Goal: Task Accomplishment & Management: Complete application form

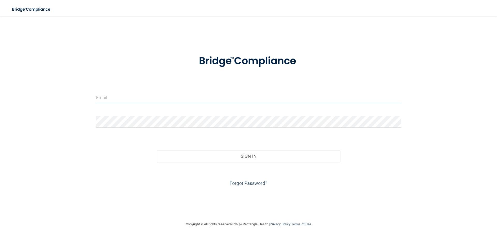
click at [146, 99] on input "email" at bounding box center [248, 98] width 305 height 12
type input "Maria.Richardson@expeditiondental.com"
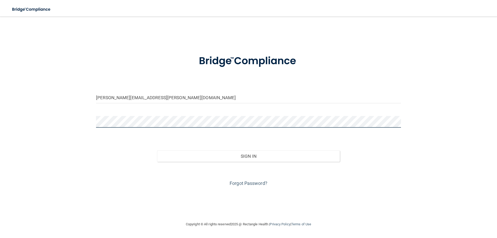
click at [157, 150] on button "Sign In" at bounding box center [248, 155] width 183 height 11
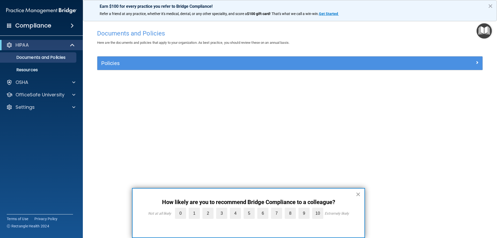
click at [357, 194] on button "×" at bounding box center [357, 194] width 5 height 8
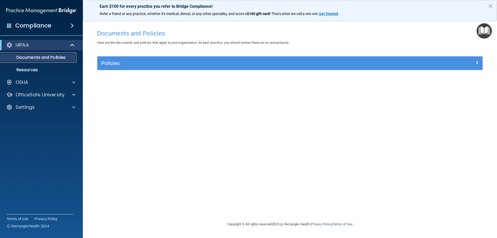
click at [30, 55] on p "Documents and Policies" at bounding box center [38, 57] width 71 height 5
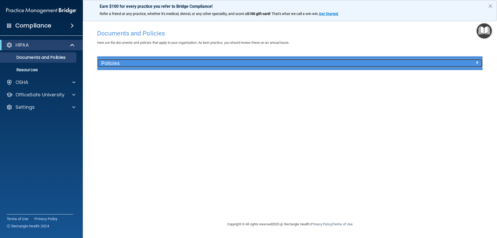
click at [177, 65] on h5 "Policies" at bounding box center [241, 63] width 281 height 6
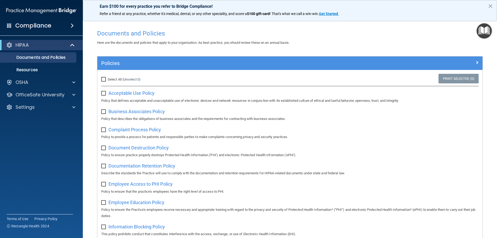
click at [103, 79] on input "Select All (Unselect 0) Unselect All" at bounding box center [104, 79] width 6 height 4
checkbox input "true"
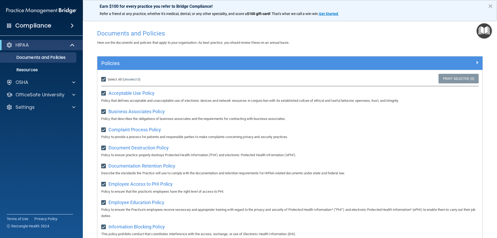
checkbox input "true"
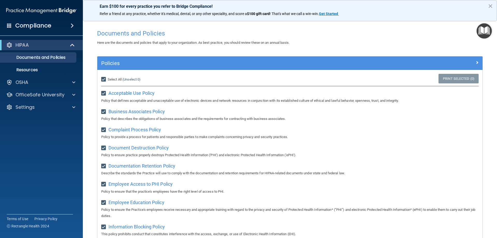
checkbox input "true"
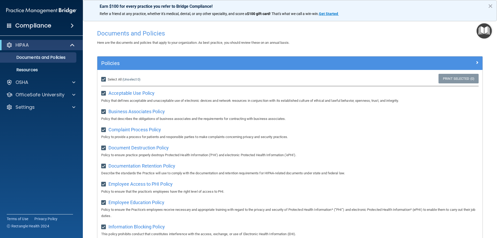
checkbox input "true"
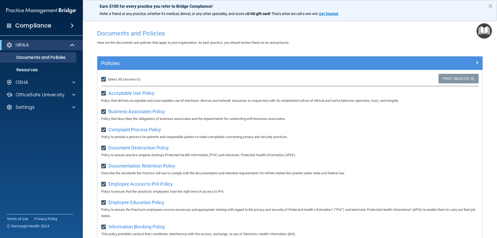
checkbox input "true"
click at [103, 79] on input "Select All (Unselect 21) Unselect All" at bounding box center [104, 79] width 6 height 4
checkbox input "false"
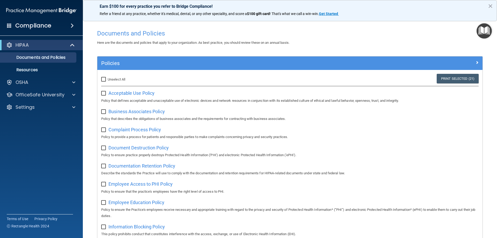
checkbox input "false"
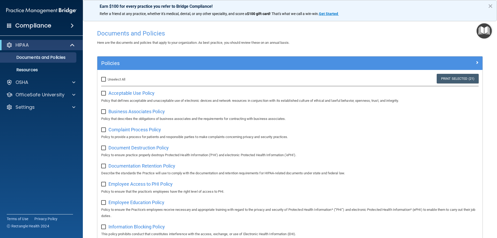
checkbox input "false"
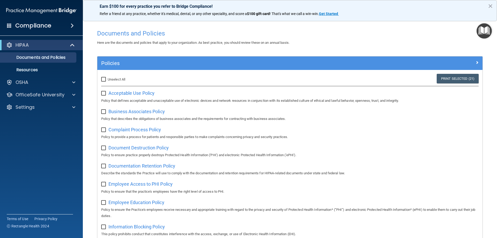
checkbox input "false"
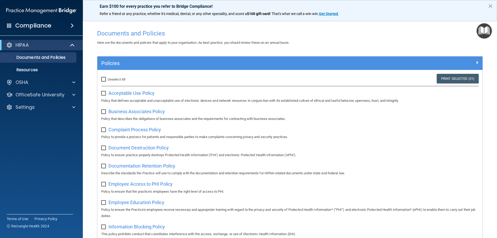
checkbox input "false"
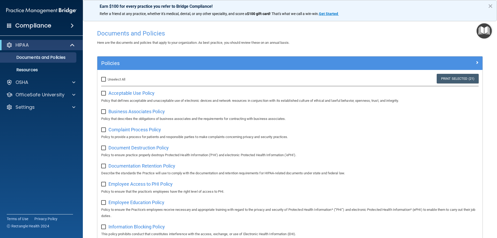
checkbox input "false"
click at [140, 94] on span "Acceptable Use Policy" at bounding box center [131, 92] width 46 height 5
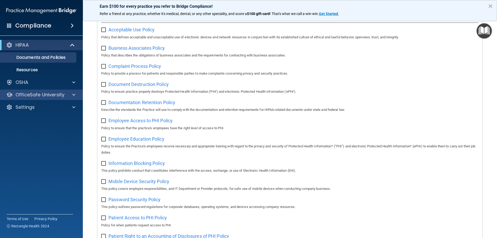
scroll to position [78, 0]
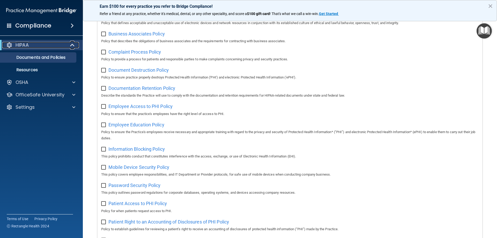
click at [32, 48] on div "HIPAA" at bounding box center [34, 45] width 64 height 6
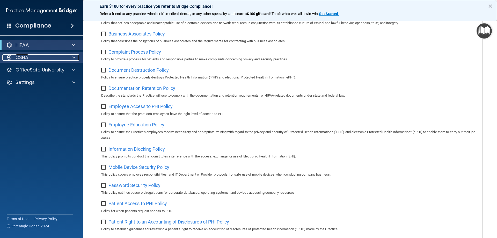
click at [32, 57] on div "OSHA" at bounding box center [34, 57] width 64 height 6
click at [40, 58] on div "OSHA" at bounding box center [34, 57] width 64 height 6
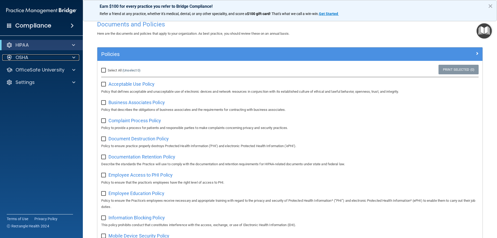
scroll to position [0, 0]
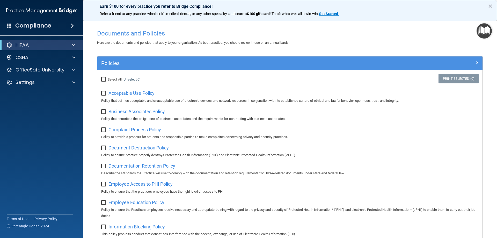
click at [34, 25] on h4 "Compliance" at bounding box center [33, 25] width 36 height 7
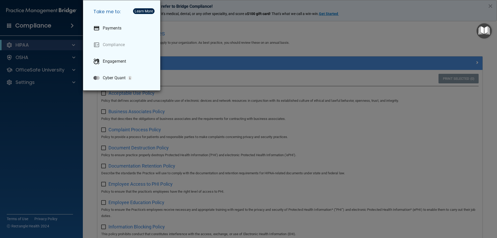
click at [260, 56] on div "Take me to: Payments Compliance Engagement Cyber Quant" at bounding box center [248, 119] width 497 height 238
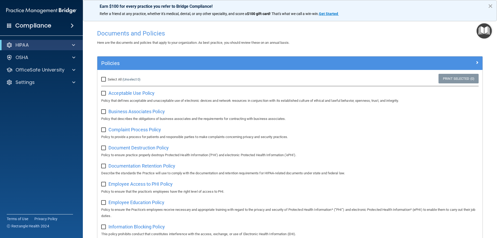
click at [490, 6] on button "×" at bounding box center [490, 6] width 5 height 8
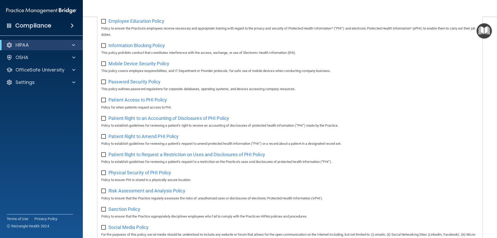
scroll to position [281, 0]
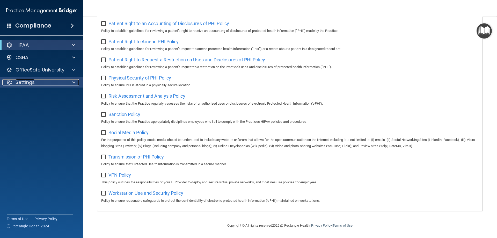
click at [71, 81] on div at bounding box center [72, 82] width 13 height 6
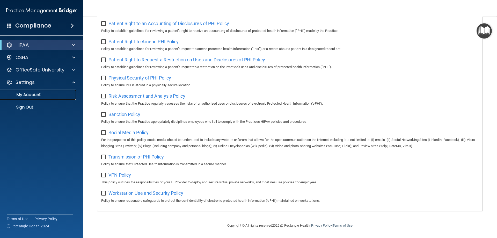
click at [36, 98] on link "My Account" at bounding box center [35, 94] width 81 height 10
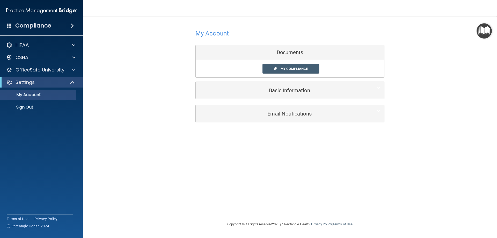
click at [56, 50] on div "HIPAA Documents and Policies Report an Incident Business Associates Emergency P…" at bounding box center [41, 77] width 83 height 79
click at [53, 49] on div "HIPAA" at bounding box center [41, 45] width 83 height 10
click at [70, 44] on div at bounding box center [72, 45] width 13 height 6
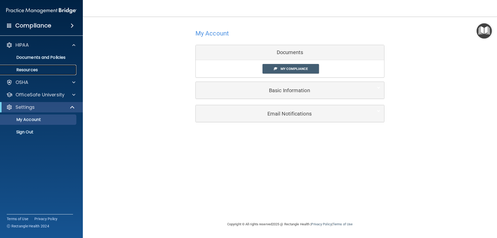
click at [33, 69] on p "Resources" at bounding box center [38, 69] width 71 height 5
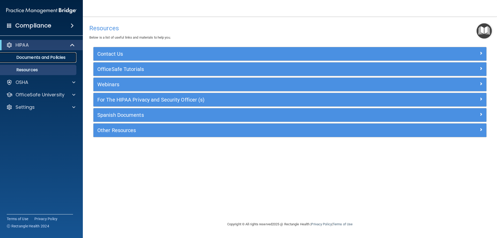
click at [45, 58] on p "Documents and Policies" at bounding box center [38, 57] width 71 height 5
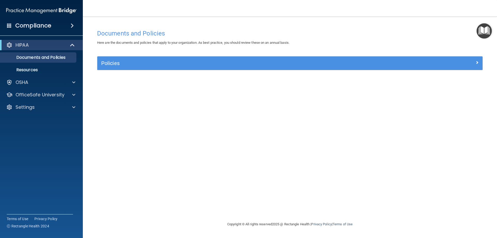
click at [12, 24] on div "Compliance" at bounding box center [41, 25] width 83 height 11
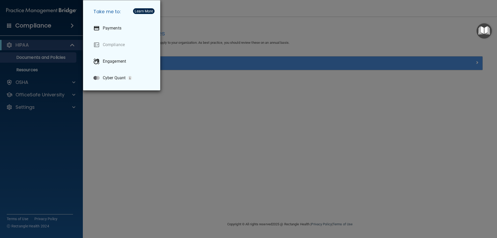
click at [264, 161] on div "Take me to: Payments Compliance Engagement Cyber Quant" at bounding box center [248, 119] width 497 height 238
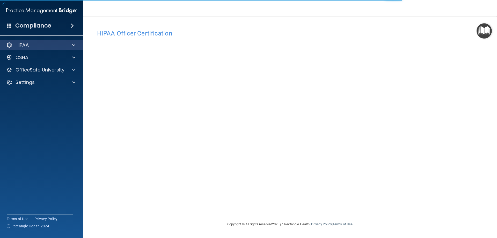
click at [73, 45] on span at bounding box center [73, 45] width 3 height 6
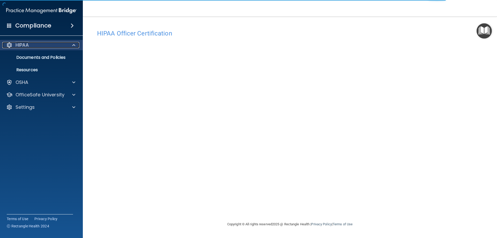
click at [73, 45] on span at bounding box center [73, 45] width 3 height 6
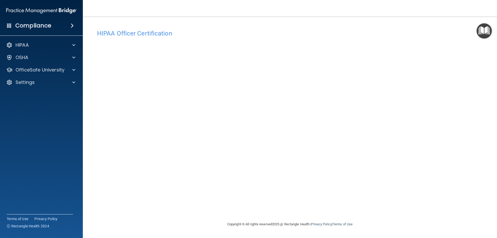
click at [74, 26] on span at bounding box center [72, 26] width 3 height 6
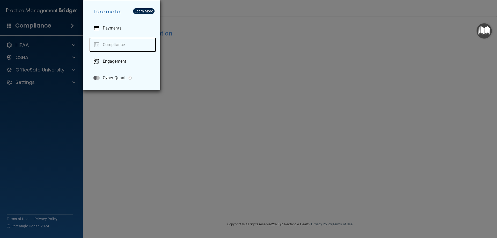
click at [108, 43] on link "Compliance" at bounding box center [122, 45] width 67 height 14
click at [436, 60] on div "Take me to: Payments Compliance Engagement Cyber Quant" at bounding box center [248, 119] width 497 height 238
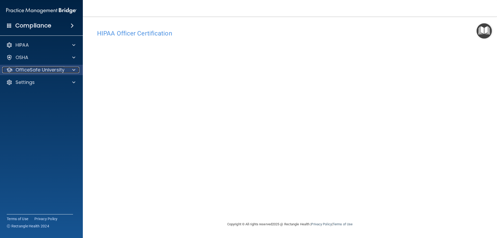
click at [73, 67] on span at bounding box center [73, 70] width 3 height 6
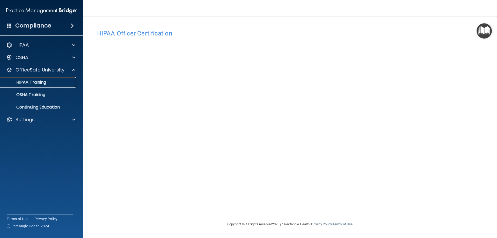
click at [37, 82] on p "HIPAA Training" at bounding box center [24, 82] width 43 height 5
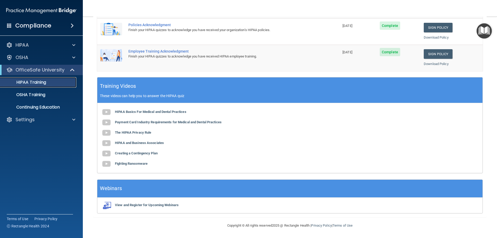
scroll to position [23, 0]
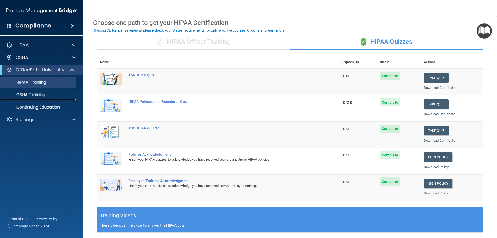
click at [32, 92] on p "OSHA Training" at bounding box center [24, 94] width 42 height 5
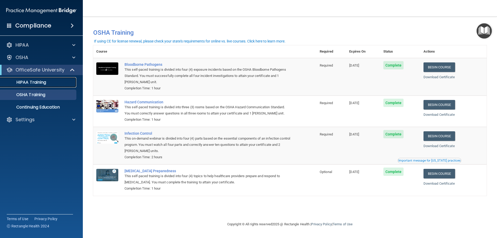
click at [37, 83] on p "HIPAA Training" at bounding box center [24, 82] width 43 height 5
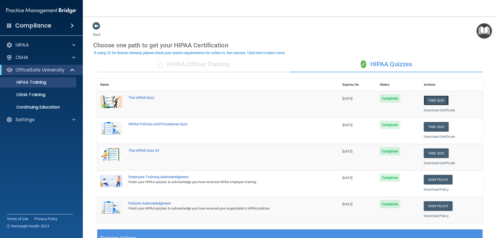
click at [434, 100] on button "Take Quiz" at bounding box center [435, 100] width 25 height 10
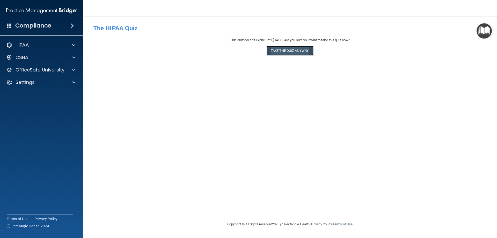
click at [295, 49] on button "Take the quiz anyway!" at bounding box center [289, 51] width 47 height 10
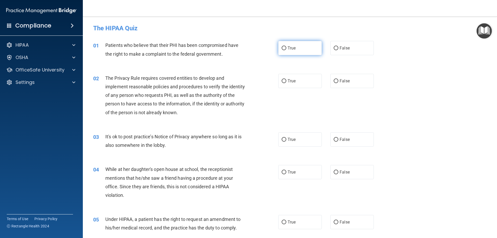
click at [288, 47] on span "True" at bounding box center [291, 48] width 8 height 5
click at [286, 47] on input "True" at bounding box center [283, 48] width 5 height 4
radio input "true"
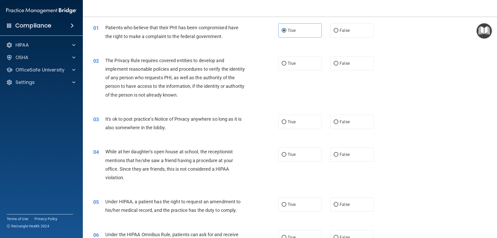
scroll to position [19, 0]
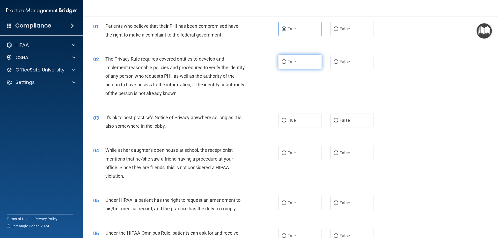
click at [307, 64] on label "True" at bounding box center [299, 62] width 43 height 14
click at [286, 64] on input "True" at bounding box center [283, 62] width 5 height 4
radio input "true"
click at [355, 118] on label "False" at bounding box center [351, 120] width 43 height 14
click at [338, 118] on input "False" at bounding box center [335, 120] width 5 height 4
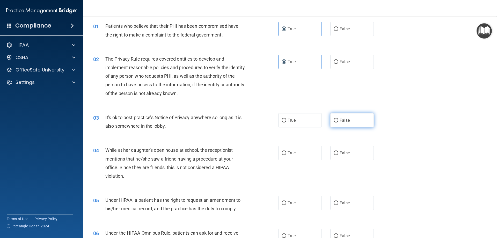
radio input "true"
click at [355, 155] on label "False" at bounding box center [351, 153] width 43 height 14
click at [338, 155] on input "False" at bounding box center [335, 153] width 5 height 4
radio input "true"
click at [347, 198] on label "False" at bounding box center [351, 203] width 43 height 14
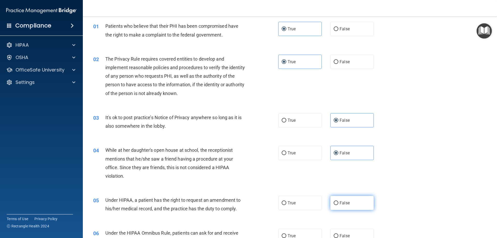
click at [338, 201] on input "False" at bounding box center [335, 203] width 5 height 4
radio input "true"
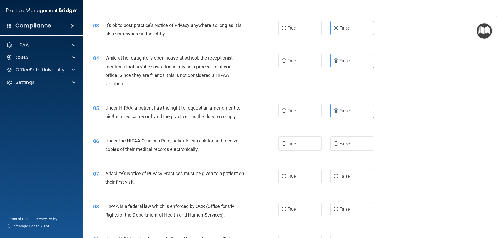
scroll to position [123, 0]
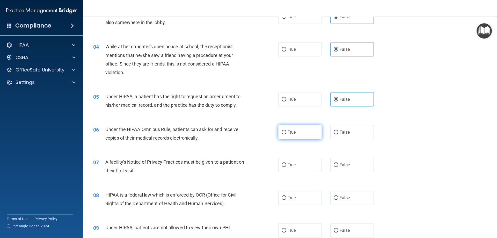
click at [293, 133] on span "True" at bounding box center [291, 132] width 8 height 5
click at [286, 133] on input "True" at bounding box center [283, 132] width 5 height 4
radio input "true"
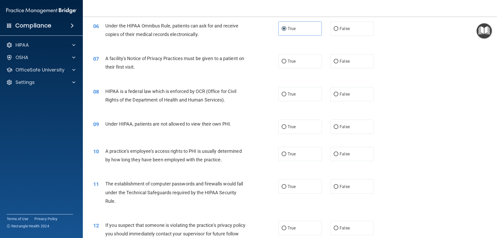
scroll to position [252, 0]
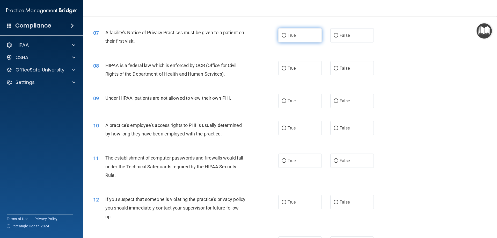
click at [304, 40] on label "True" at bounding box center [299, 35] width 43 height 14
click at [286, 38] on input "True" at bounding box center [283, 36] width 5 height 4
radio input "true"
click at [300, 72] on label "True" at bounding box center [299, 68] width 43 height 14
click at [286, 70] on input "True" at bounding box center [283, 68] width 5 height 4
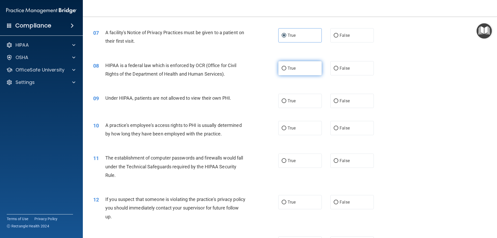
radio input "true"
click at [335, 104] on label "False" at bounding box center [351, 101] width 43 height 14
click at [335, 103] on input "False" at bounding box center [335, 101] width 5 height 4
radio input "true"
click at [348, 128] on label "False" at bounding box center [351, 128] width 43 height 14
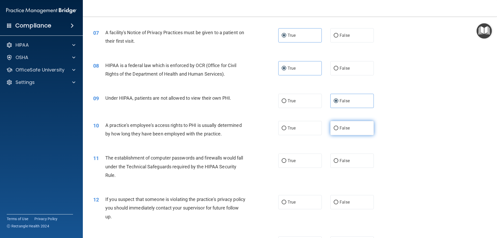
click at [338, 128] on input "False" at bounding box center [335, 128] width 5 height 4
radio input "true"
click at [298, 159] on label "True" at bounding box center [299, 160] width 43 height 14
click at [286, 159] on input "True" at bounding box center [283, 161] width 5 height 4
radio input "true"
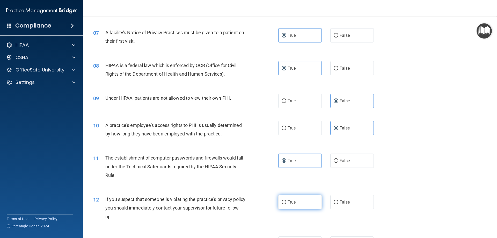
click at [288, 200] on span "True" at bounding box center [291, 201] width 8 height 5
click at [286, 200] on input "True" at bounding box center [283, 202] width 5 height 4
radio input "true"
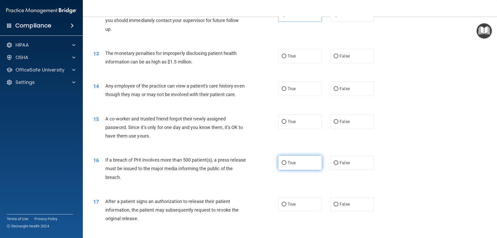
scroll to position [459, 0]
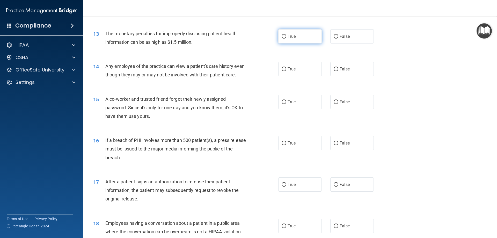
click at [289, 37] on span "True" at bounding box center [291, 36] width 8 height 5
click at [286, 37] on input "True" at bounding box center [283, 37] width 5 height 4
radio input "true"
click at [339, 70] on span "False" at bounding box center [344, 68] width 10 height 5
click at [338, 70] on input "False" at bounding box center [335, 69] width 5 height 4
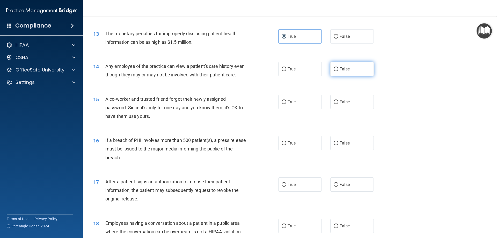
radio input "true"
click at [350, 109] on label "False" at bounding box center [351, 102] width 43 height 14
click at [338, 104] on input "False" at bounding box center [335, 102] width 5 height 4
radio input "true"
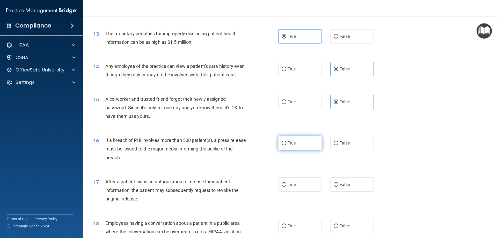
click at [303, 149] on label "True" at bounding box center [299, 143] width 43 height 14
click at [286, 145] on input "True" at bounding box center [283, 143] width 5 height 4
radio input "true"
click at [301, 190] on label "True" at bounding box center [299, 184] width 43 height 14
click at [286, 186] on input "True" at bounding box center [283, 185] width 5 height 4
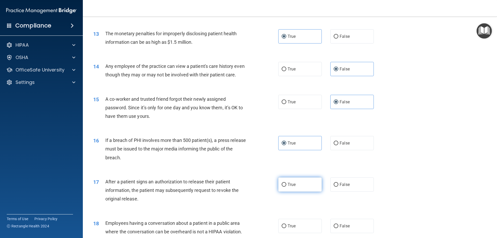
radio input "true"
click at [340, 191] on label "False" at bounding box center [351, 184] width 43 height 14
click at [338, 186] on input "False" at bounding box center [335, 185] width 5 height 4
radio input "true"
click at [297, 191] on label "True" at bounding box center [299, 184] width 43 height 14
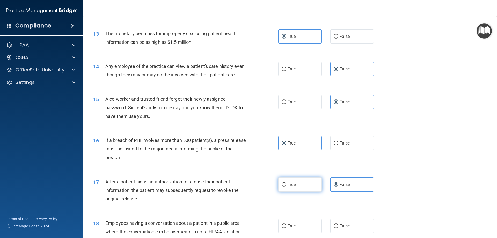
click at [286, 186] on input "True" at bounding box center [283, 185] width 5 height 4
radio input "true"
radio input "false"
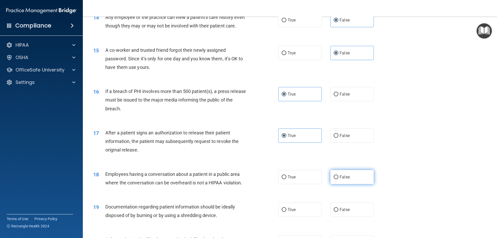
scroll to position [511, 0]
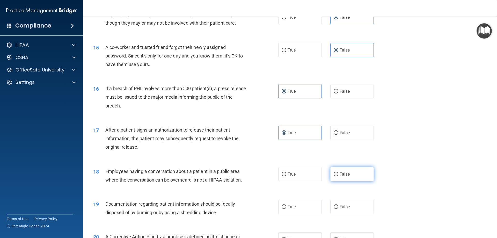
click at [350, 181] on label "False" at bounding box center [351, 174] width 43 height 14
click at [338, 176] on input "False" at bounding box center [335, 174] width 5 height 4
radio input "true"
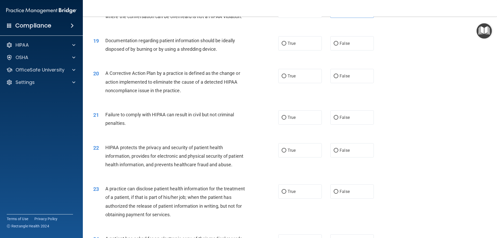
scroll to position [692, 0]
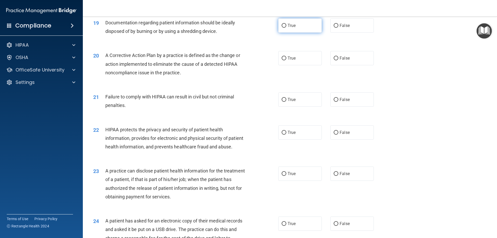
click at [279, 33] on label "True" at bounding box center [299, 25] width 43 height 14
click at [281, 28] on input "True" at bounding box center [283, 26] width 5 height 4
radio input "true"
click at [293, 65] on label "True" at bounding box center [299, 58] width 43 height 14
click at [286, 60] on input "True" at bounding box center [283, 58] width 5 height 4
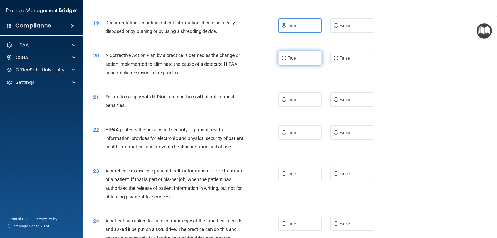
radio input "true"
click at [343, 102] on span "False" at bounding box center [344, 99] width 10 height 5
click at [338, 102] on input "False" at bounding box center [335, 100] width 5 height 4
radio input "true"
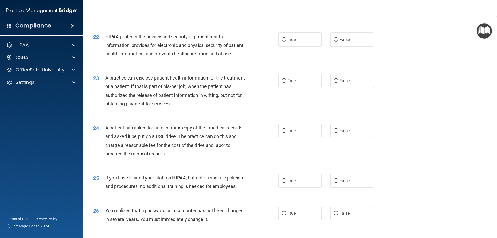
scroll to position [769, 0]
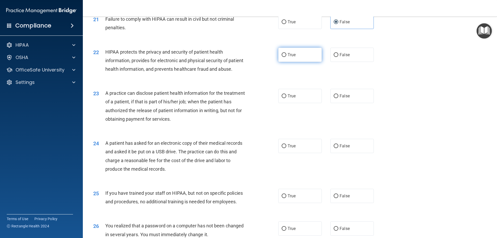
click at [293, 62] on label "True" at bounding box center [299, 55] width 43 height 14
click at [286, 57] on input "True" at bounding box center [283, 55] width 5 height 4
radio input "true"
click at [294, 103] on label "True" at bounding box center [299, 96] width 43 height 14
click at [286, 98] on input "True" at bounding box center [283, 96] width 5 height 4
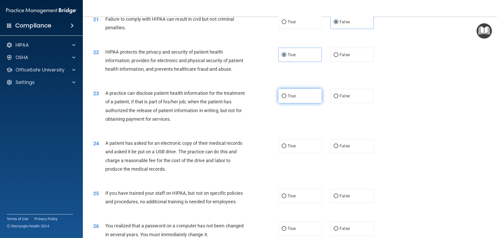
radio input "true"
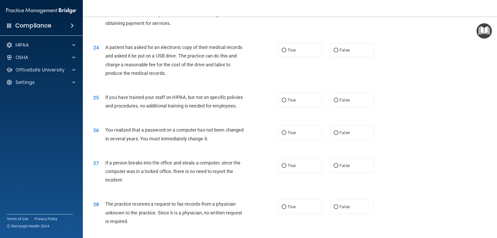
scroll to position [857, 0]
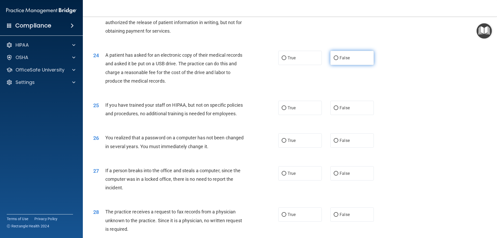
click at [340, 60] on span "False" at bounding box center [344, 57] width 10 height 5
click at [338, 60] on input "False" at bounding box center [335, 58] width 5 height 4
radio input "true"
click at [344, 110] on span "False" at bounding box center [344, 107] width 10 height 5
click at [338, 110] on input "False" at bounding box center [335, 108] width 5 height 4
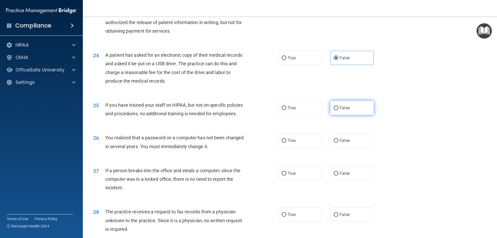
radio input "true"
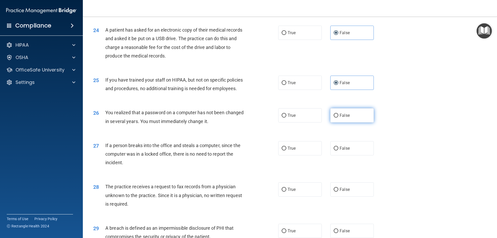
scroll to position [883, 0]
click at [294, 117] on span "True" at bounding box center [291, 114] width 8 height 5
click at [286, 117] on input "True" at bounding box center [283, 115] width 5 height 4
radio input "true"
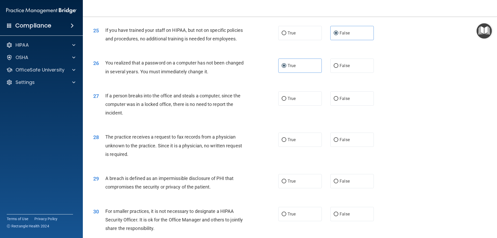
scroll to position [935, 0]
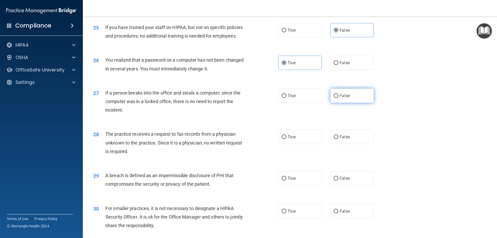
click at [353, 103] on label "False" at bounding box center [351, 95] width 43 height 14
click at [338, 98] on input "False" at bounding box center [335, 96] width 5 height 4
radio input "true"
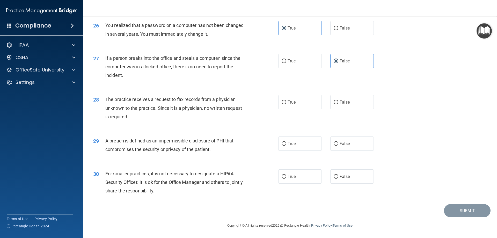
scroll to position [986, 0]
click at [350, 100] on label "False" at bounding box center [351, 102] width 43 height 14
click at [338, 100] on input "False" at bounding box center [335, 102] width 5 height 4
radio input "true"
click at [301, 144] on label "True" at bounding box center [299, 143] width 43 height 14
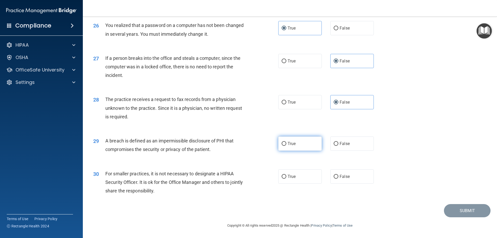
click at [286, 144] on input "True" at bounding box center [283, 144] width 5 height 4
radio input "true"
click at [356, 178] on label "False" at bounding box center [351, 176] width 43 height 14
click at [338, 178] on input "False" at bounding box center [335, 177] width 5 height 4
radio input "true"
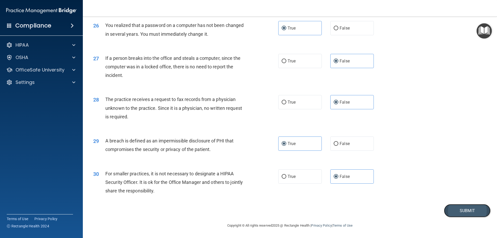
click at [464, 208] on button "Submit" at bounding box center [467, 210] width 47 height 13
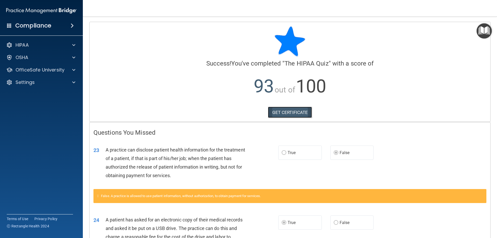
click at [292, 115] on link "GET CERTIFICATE" at bounding box center [290, 112] width 44 height 11
click at [79, 42] on div at bounding box center [72, 45] width 13 height 6
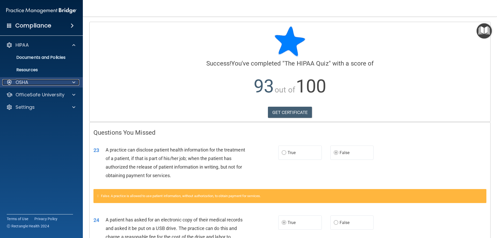
click at [73, 83] on span at bounding box center [73, 82] width 3 height 6
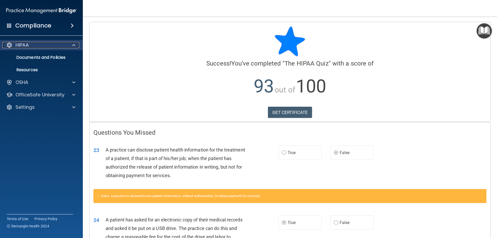
click at [73, 47] on span at bounding box center [73, 45] width 3 height 6
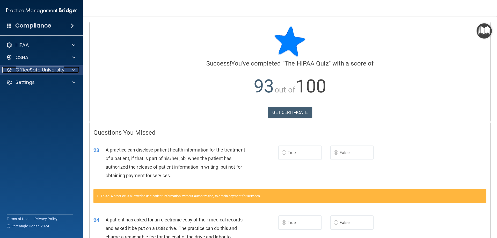
click at [76, 69] on div at bounding box center [72, 70] width 13 height 6
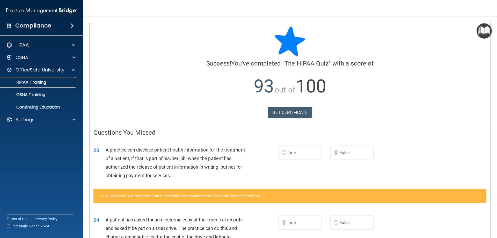
click at [43, 80] on p "HIPAA Training" at bounding box center [24, 82] width 43 height 5
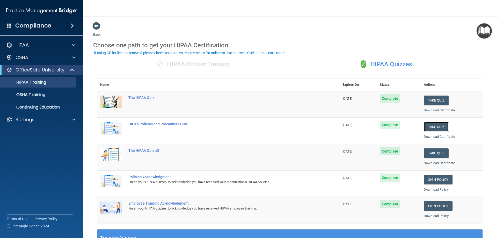
click at [436, 127] on button "Take Quiz" at bounding box center [435, 127] width 25 height 10
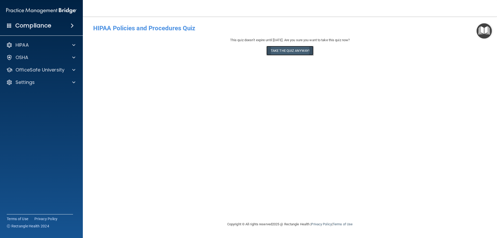
click at [298, 52] on button "Take the quiz anyway!" at bounding box center [289, 51] width 47 height 10
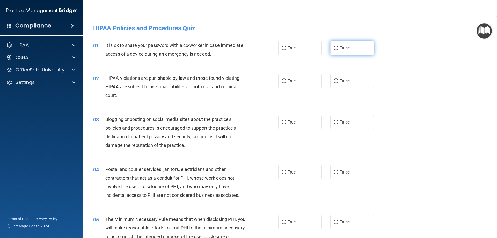
click at [352, 51] on label "False" at bounding box center [351, 48] width 43 height 14
click at [338, 50] on input "False" at bounding box center [335, 48] width 5 height 4
radio input "true"
click at [287, 87] on label "True" at bounding box center [299, 81] width 43 height 14
click at [286, 83] on input "True" at bounding box center [283, 81] width 5 height 4
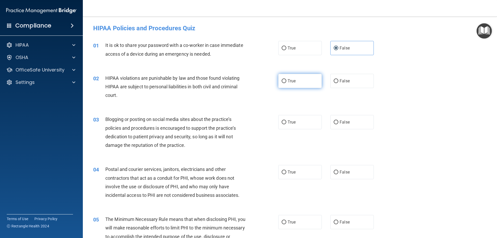
radio input "true"
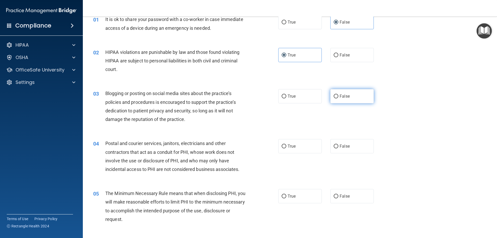
click at [348, 100] on label "False" at bounding box center [351, 96] width 43 height 14
click at [338, 98] on input "False" at bounding box center [335, 96] width 5 height 4
radio input "true"
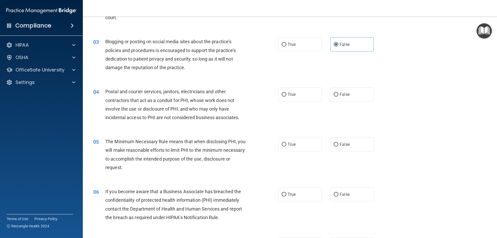
scroll to position [103, 0]
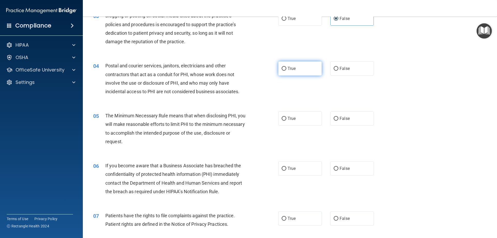
click at [308, 71] on label "True" at bounding box center [299, 68] width 43 height 14
click at [286, 71] on input "True" at bounding box center [283, 69] width 5 height 4
radio input "true"
click at [282, 119] on input "True" at bounding box center [283, 119] width 5 height 4
radio input "true"
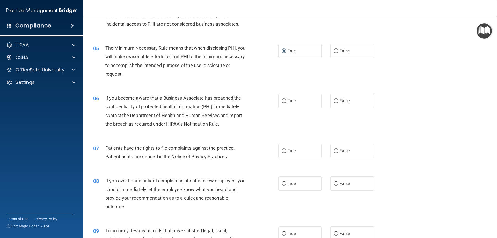
scroll to position [181, 0]
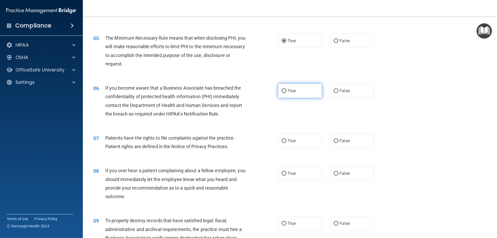
click at [284, 94] on label "True" at bounding box center [299, 91] width 43 height 14
click at [284, 93] on input "True" at bounding box center [283, 91] width 5 height 4
radio input "true"
click at [287, 138] on span "True" at bounding box center [291, 140] width 8 height 5
click at [286, 139] on input "True" at bounding box center [283, 141] width 5 height 4
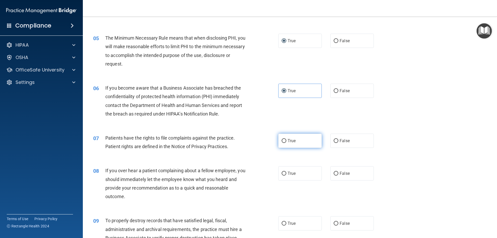
radio input "true"
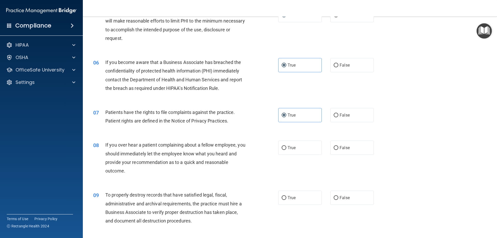
scroll to position [207, 0]
click at [336, 148] on label "False" at bounding box center [351, 147] width 43 height 14
click at [336, 148] on input "False" at bounding box center [335, 148] width 5 height 4
radio input "true"
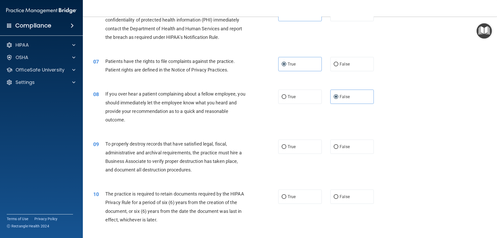
scroll to position [259, 0]
click at [345, 146] on span "False" at bounding box center [344, 145] width 10 height 5
click at [338, 146] on input "False" at bounding box center [335, 146] width 5 height 4
radio input "true"
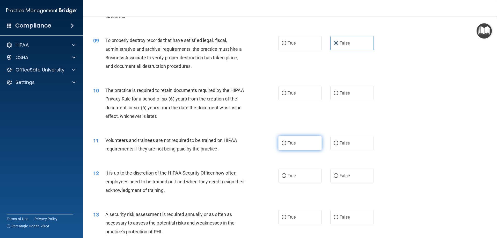
scroll to position [362, 0]
click at [309, 146] on label "True" at bounding box center [299, 142] width 43 height 14
click at [286, 144] on input "True" at bounding box center [283, 142] width 5 height 4
radio input "true"
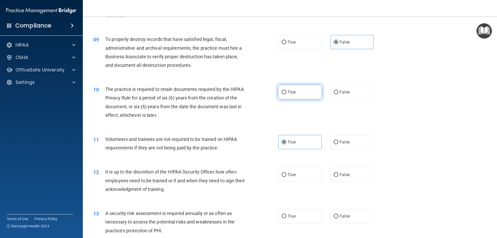
click at [294, 89] on label "True" at bounding box center [299, 92] width 43 height 14
click at [286, 90] on input "True" at bounding box center [283, 92] width 5 height 4
radio input "true"
click at [291, 148] on label "True" at bounding box center [299, 142] width 43 height 14
click at [286, 144] on input "True" at bounding box center [283, 142] width 5 height 4
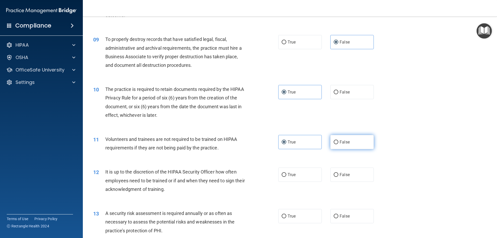
click at [357, 136] on label "False" at bounding box center [351, 142] width 43 height 14
click at [338, 140] on input "False" at bounding box center [335, 142] width 5 height 4
radio input "true"
radio input "false"
click at [334, 177] on label "False" at bounding box center [351, 174] width 43 height 14
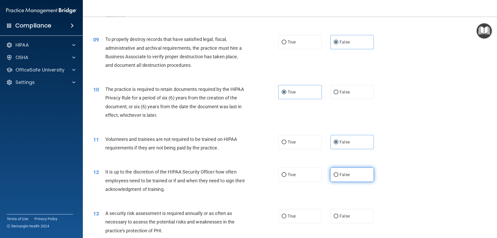
click at [335, 169] on label "False" at bounding box center [351, 174] width 43 height 14
click at [335, 173] on input "False" at bounding box center [335, 175] width 5 height 4
radio input "true"
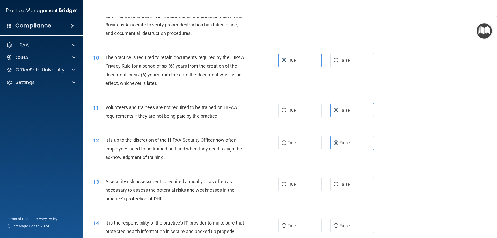
scroll to position [414, 0]
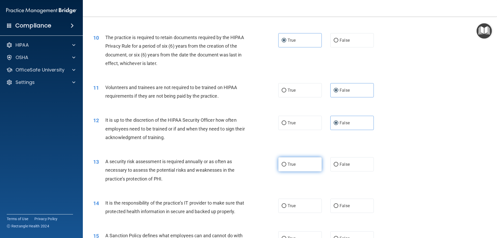
click at [287, 165] on span "True" at bounding box center [291, 164] width 8 height 5
click at [286, 165] on input "True" at bounding box center [283, 164] width 5 height 4
radio input "true"
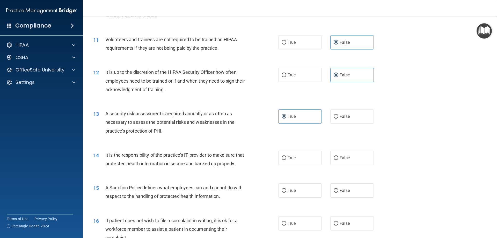
scroll to position [466, 0]
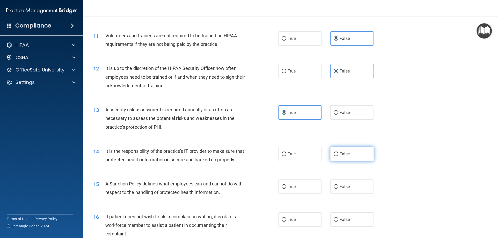
click at [347, 151] on label "False" at bounding box center [351, 154] width 43 height 14
click at [338, 152] on input "False" at bounding box center [335, 154] width 5 height 4
radio input "true"
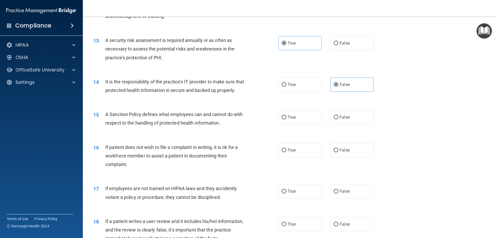
scroll to position [569, 0]
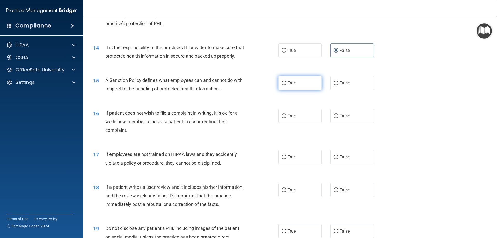
click at [290, 85] on span "True" at bounding box center [291, 82] width 8 height 5
click at [286, 85] on input "True" at bounding box center [283, 83] width 5 height 4
radio input "true"
click at [339, 118] on span "False" at bounding box center [344, 115] width 10 height 5
click at [338, 118] on input "False" at bounding box center [335, 116] width 5 height 4
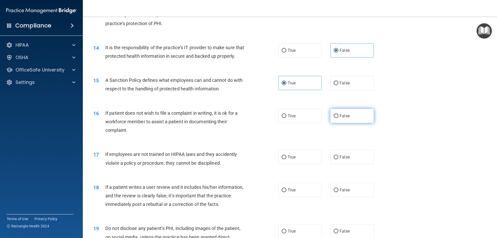
radio input "true"
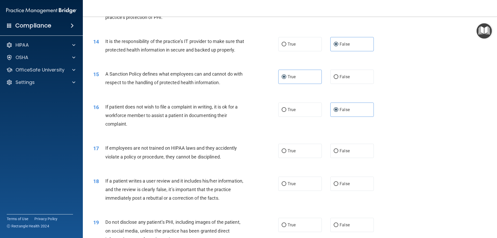
scroll to position [621, 0]
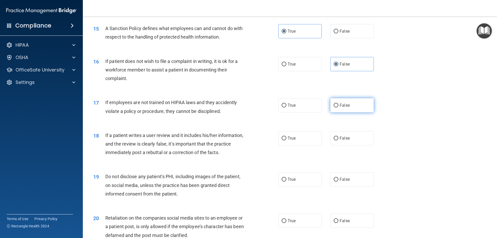
click at [342, 108] on span "False" at bounding box center [344, 105] width 10 height 5
click at [338, 107] on input "False" at bounding box center [335, 105] width 5 height 4
radio input "true"
click at [340, 140] on span "False" at bounding box center [344, 138] width 10 height 5
click at [338, 140] on input "False" at bounding box center [335, 138] width 5 height 4
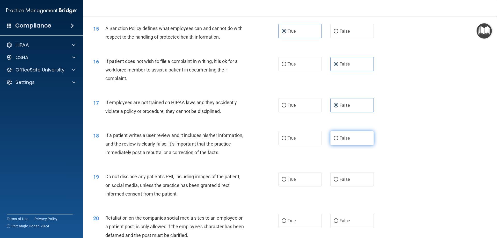
radio input "true"
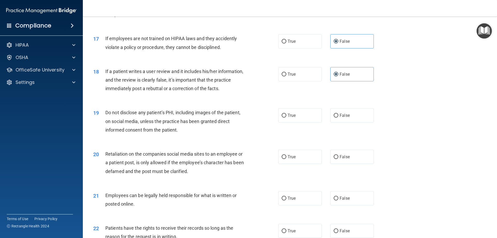
scroll to position [698, 0]
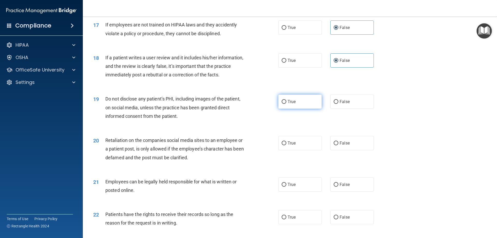
click at [287, 109] on label "True" at bounding box center [299, 101] width 43 height 14
click at [286, 104] on input "True" at bounding box center [283, 102] width 5 height 4
radio input "true"
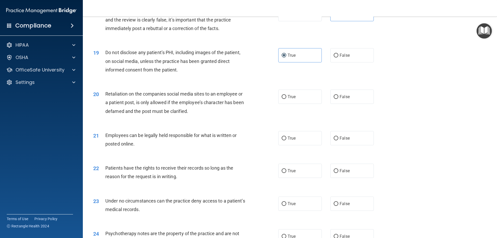
scroll to position [750, 0]
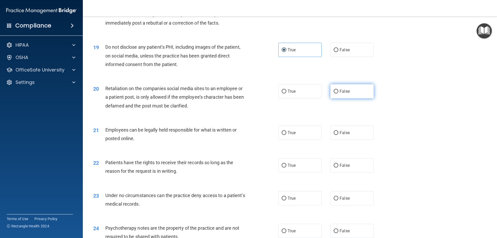
click at [341, 98] on label "False" at bounding box center [351, 91] width 43 height 14
click at [338, 93] on input "False" at bounding box center [335, 91] width 5 height 4
radio input "true"
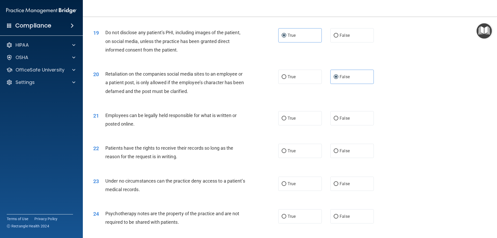
scroll to position [776, 0]
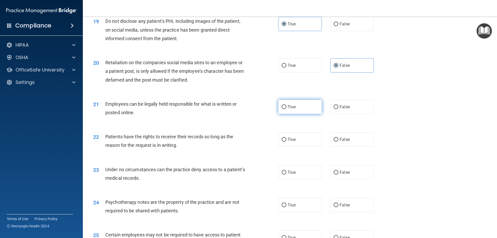
click at [284, 114] on label "True" at bounding box center [299, 107] width 43 height 14
click at [284, 109] on input "True" at bounding box center [283, 107] width 5 height 4
radio input "true"
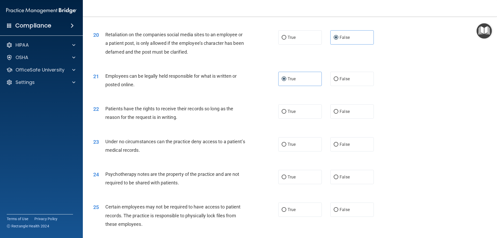
scroll to position [828, 0]
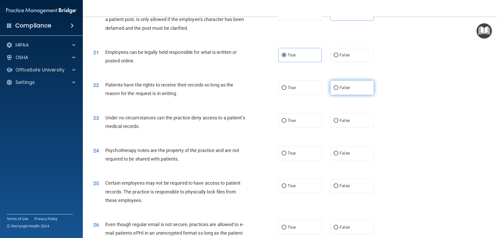
click at [342, 90] on span "False" at bounding box center [344, 87] width 10 height 5
click at [338, 90] on input "False" at bounding box center [335, 88] width 5 height 4
radio input "true"
click at [346, 125] on label "False" at bounding box center [351, 120] width 43 height 14
click at [338, 123] on input "False" at bounding box center [335, 121] width 5 height 4
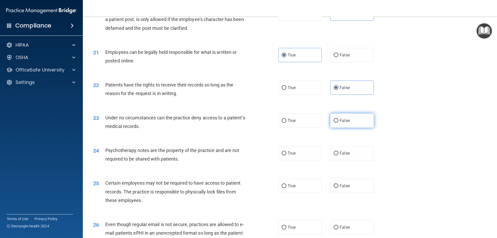
radio input "true"
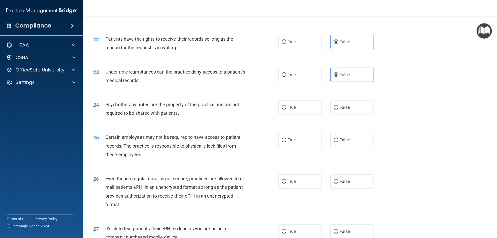
scroll to position [879, 0]
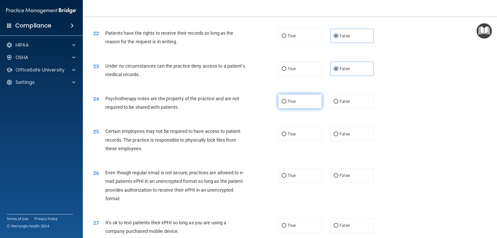
click at [293, 108] on label "True" at bounding box center [299, 101] width 43 height 14
click at [286, 103] on input "True" at bounding box center [283, 102] width 5 height 4
radio input "true"
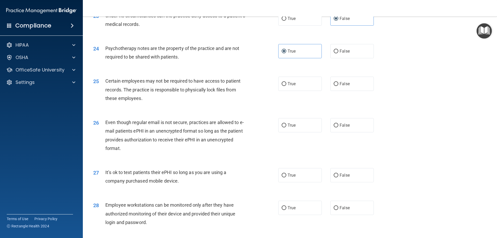
scroll to position [931, 0]
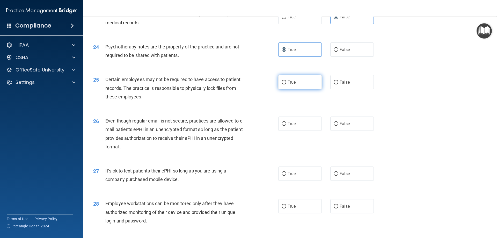
click at [287, 85] on span "True" at bounding box center [291, 82] width 8 height 5
click at [286, 84] on input "True" at bounding box center [283, 82] width 5 height 4
radio input "true"
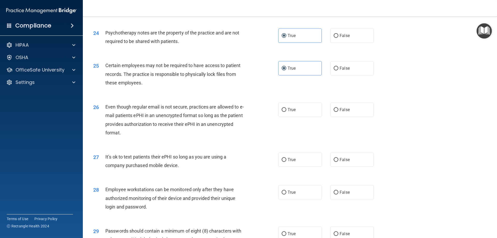
scroll to position [983, 0]
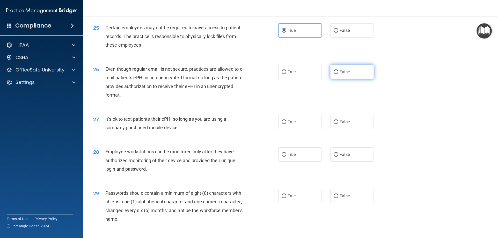
click at [339, 79] on label "False" at bounding box center [351, 72] width 43 height 14
click at [338, 74] on input "False" at bounding box center [335, 72] width 5 height 4
radio input "true"
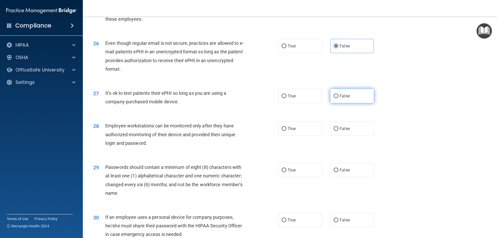
click at [342, 98] on span "False" at bounding box center [344, 95] width 10 height 5
click at [338, 98] on input "False" at bounding box center [335, 96] width 5 height 4
radio input "true"
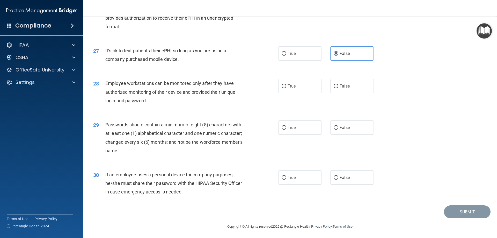
scroll to position [1061, 0]
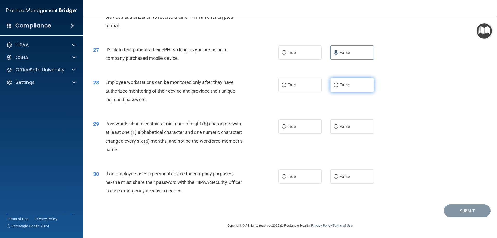
click at [350, 89] on label "False" at bounding box center [351, 85] width 43 height 14
click at [338, 87] on input "False" at bounding box center [335, 85] width 5 height 4
radio input "true"
click at [297, 126] on label "True" at bounding box center [299, 126] width 43 height 14
click at [286, 126] on input "True" at bounding box center [283, 127] width 5 height 4
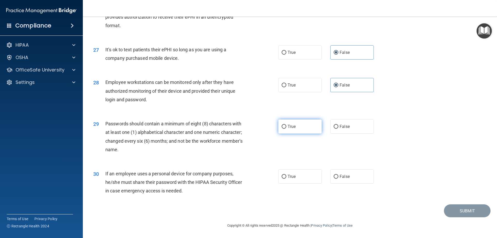
radio input "true"
click at [290, 176] on span "True" at bounding box center [291, 176] width 8 height 5
click at [286, 176] on input "True" at bounding box center [283, 177] width 5 height 4
radio input "true"
click at [460, 214] on button "Submit" at bounding box center [467, 210] width 47 height 13
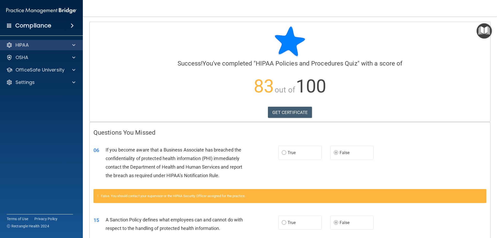
click at [73, 48] on div "HIPAA" at bounding box center [41, 45] width 83 height 10
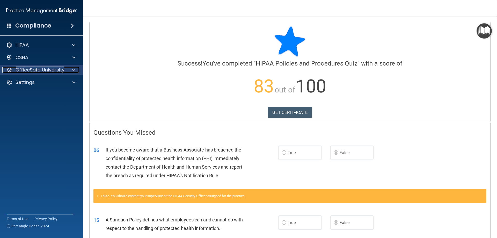
click at [70, 69] on div at bounding box center [72, 70] width 13 height 6
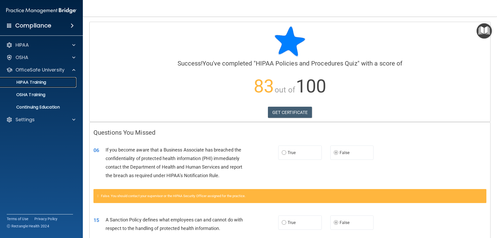
click at [46, 82] on p "HIPAA Training" at bounding box center [24, 82] width 43 height 5
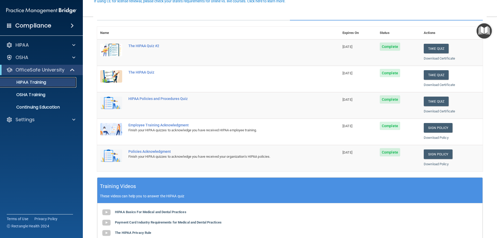
scroll to position [26, 0]
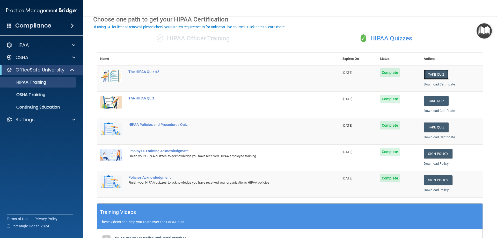
click at [434, 75] on button "Take Quiz" at bounding box center [435, 75] width 25 height 10
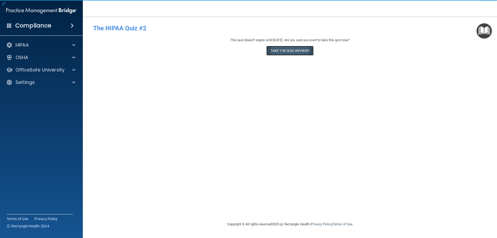
click at [286, 47] on button "Take the quiz anyway!" at bounding box center [289, 51] width 47 height 10
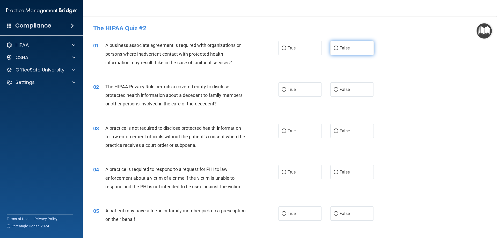
click at [361, 50] on label "False" at bounding box center [351, 48] width 43 height 14
click at [338, 50] on input "False" at bounding box center [335, 48] width 5 height 4
radio input "true"
click at [314, 91] on label "True" at bounding box center [299, 89] width 43 height 14
click at [286, 91] on input "True" at bounding box center [283, 90] width 5 height 4
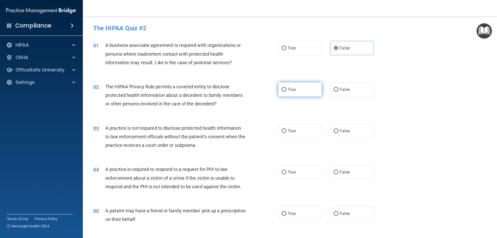
radio input "true"
click at [341, 131] on span "False" at bounding box center [344, 130] width 10 height 5
click at [338, 131] on input "False" at bounding box center [335, 131] width 5 height 4
radio input "true"
click at [289, 177] on label "True" at bounding box center [299, 172] width 43 height 14
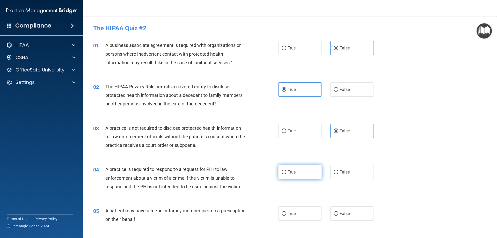
click at [286, 174] on input "True" at bounding box center [283, 172] width 5 height 4
radio input "true"
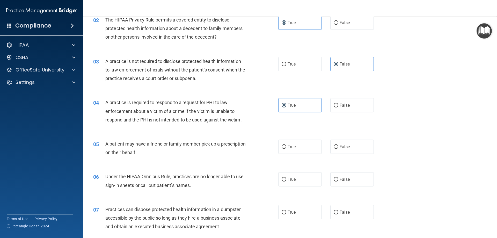
scroll to position [78, 0]
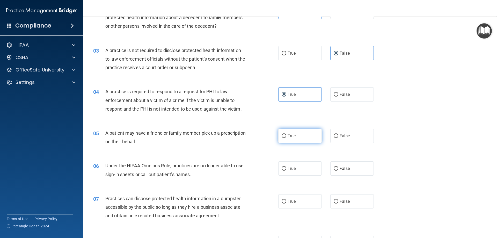
click at [278, 135] on label "True" at bounding box center [299, 136] width 43 height 14
click at [281, 135] on input "True" at bounding box center [283, 136] width 5 height 4
radio input "true"
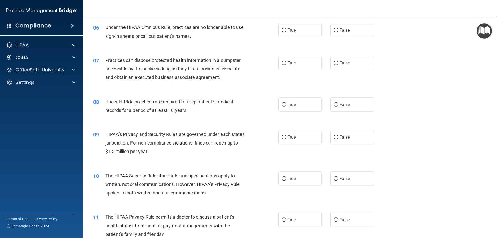
scroll to position [223, 0]
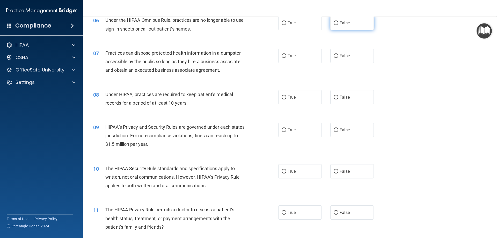
click at [334, 26] on label "False" at bounding box center [351, 23] width 43 height 14
click at [334, 25] on input "False" at bounding box center [335, 23] width 5 height 4
radio input "true"
click at [346, 59] on label "False" at bounding box center [351, 56] width 43 height 14
click at [338, 58] on input "False" at bounding box center [335, 56] width 5 height 4
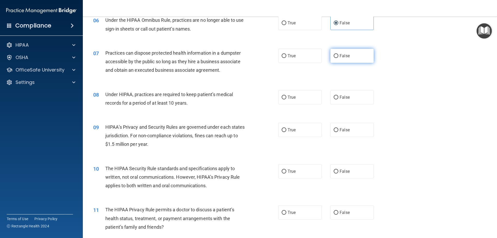
radio input "true"
click at [362, 102] on label "False" at bounding box center [351, 97] width 43 height 14
click at [338, 99] on input "False" at bounding box center [335, 97] width 5 height 4
radio input "true"
click at [357, 133] on label "False" at bounding box center [351, 130] width 43 height 14
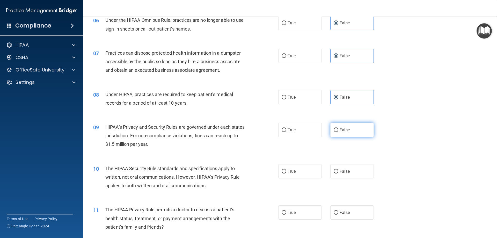
click at [338, 132] on input "False" at bounding box center [335, 130] width 5 height 4
radio input "true"
click at [304, 176] on label "True" at bounding box center [299, 171] width 43 height 14
click at [286, 173] on input "True" at bounding box center [283, 171] width 5 height 4
radio input "true"
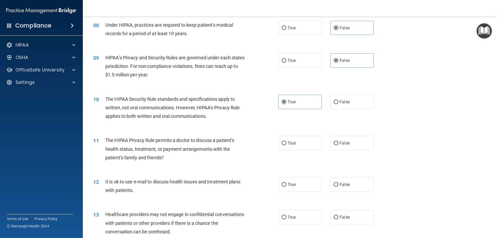
scroll to position [301, 0]
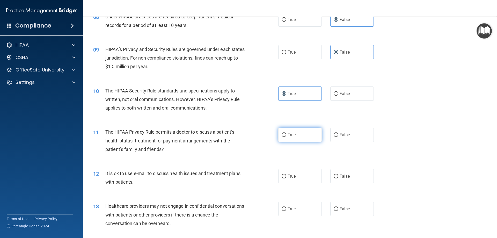
click at [293, 137] on label "True" at bounding box center [299, 135] width 43 height 14
click at [286, 137] on input "True" at bounding box center [283, 135] width 5 height 4
radio input "true"
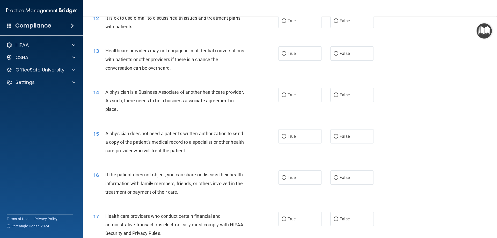
scroll to position [454, 0]
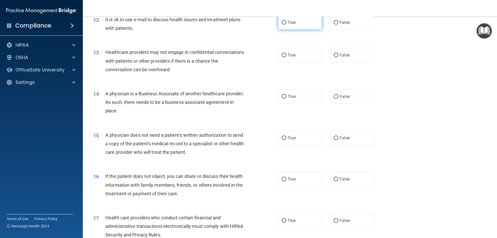
click at [303, 20] on label "True" at bounding box center [299, 22] width 43 height 14
click at [286, 21] on input "True" at bounding box center [283, 23] width 5 height 4
radio input "true"
click at [345, 58] on label "False" at bounding box center [351, 55] width 43 height 14
click at [338, 57] on input "False" at bounding box center [335, 55] width 5 height 4
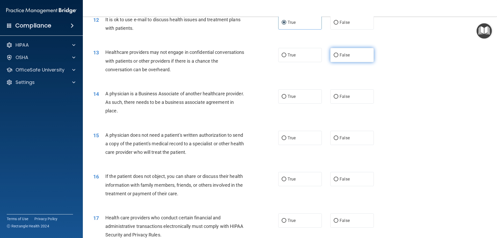
radio input "true"
click at [339, 95] on span "False" at bounding box center [344, 96] width 10 height 5
click at [338, 95] on input "False" at bounding box center [335, 97] width 5 height 4
radio input "true"
click at [295, 139] on label "True" at bounding box center [299, 138] width 43 height 14
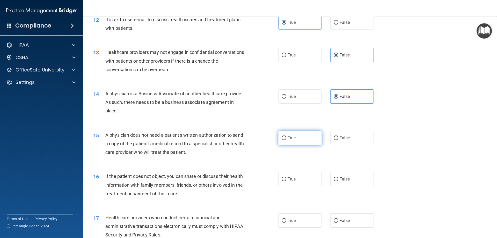
click at [286, 139] on input "True" at bounding box center [283, 138] width 5 height 4
radio input "true"
click at [287, 176] on label "True" at bounding box center [299, 179] width 43 height 14
click at [286, 177] on input "True" at bounding box center [283, 179] width 5 height 4
radio input "true"
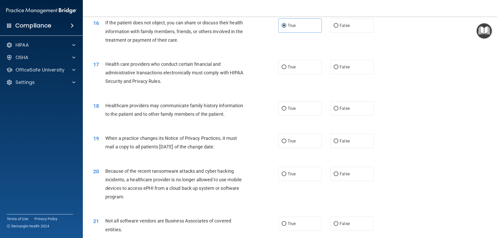
scroll to position [609, 0]
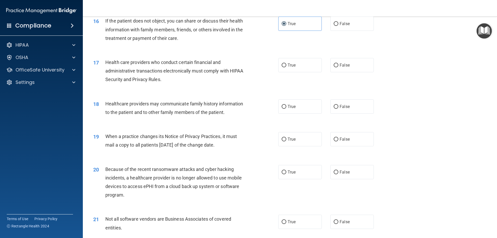
click at [302, 74] on div "17 Health care providers who conduct certain financial and administrative trans…" at bounding box center [289, 71] width 401 height 41
click at [299, 69] on label "True" at bounding box center [299, 65] width 43 height 14
click at [286, 67] on input "True" at bounding box center [283, 65] width 5 height 4
radio input "true"
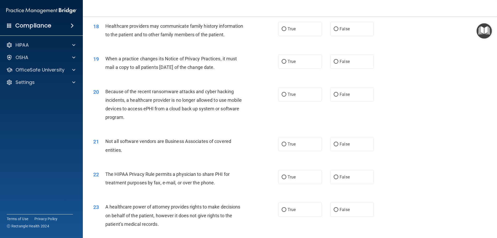
scroll to position [690, 0]
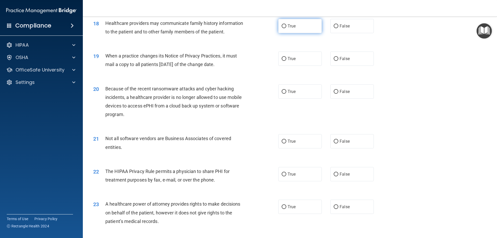
click at [283, 28] on label "True" at bounding box center [299, 26] width 43 height 14
click at [283, 28] on input "True" at bounding box center [283, 26] width 5 height 4
radio input "true"
click at [339, 57] on span "False" at bounding box center [344, 58] width 10 height 5
click at [337, 57] on input "False" at bounding box center [335, 59] width 5 height 4
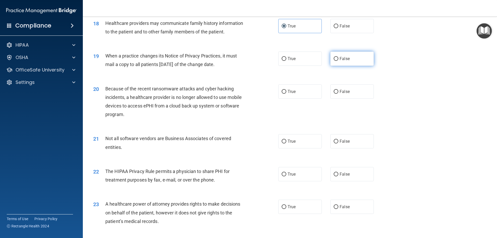
radio input "true"
click at [354, 94] on label "False" at bounding box center [351, 91] width 43 height 14
click at [338, 94] on input "False" at bounding box center [335, 92] width 5 height 4
radio input "true"
drag, startPoint x: 291, startPoint y: 139, endPoint x: 329, endPoint y: 130, distance: 39.8
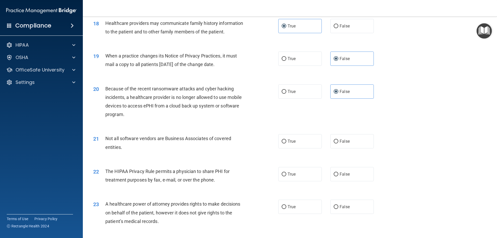
click at [291, 139] on span "True" at bounding box center [291, 141] width 8 height 5
click at [286, 139] on input "True" at bounding box center [283, 141] width 5 height 4
radio input "true"
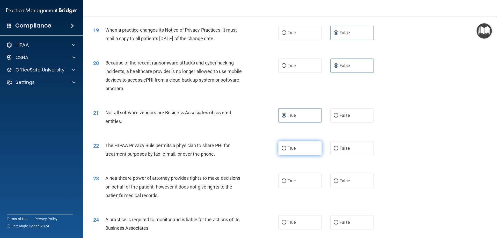
click at [292, 147] on span "True" at bounding box center [291, 148] width 8 height 5
click at [286, 147] on input "True" at bounding box center [283, 148] width 5 height 4
radio input "true"
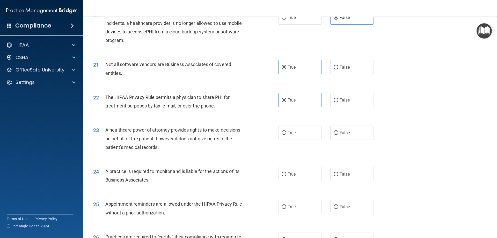
scroll to position [767, 0]
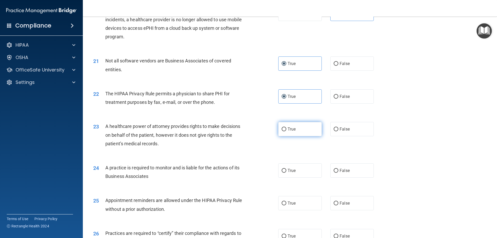
click at [292, 132] on label "True" at bounding box center [299, 129] width 43 height 14
click at [286, 131] on input "True" at bounding box center [283, 129] width 5 height 4
radio input "true"
click at [336, 129] on label "False" at bounding box center [351, 129] width 43 height 14
click at [336, 129] on input "False" at bounding box center [335, 129] width 5 height 4
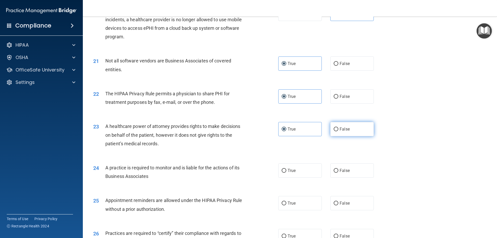
radio input "true"
radio input "false"
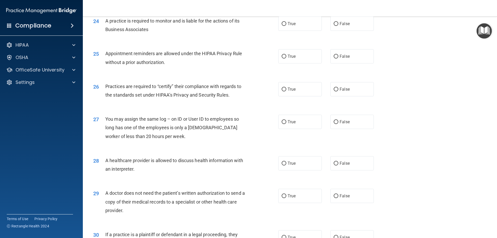
scroll to position [911, 0]
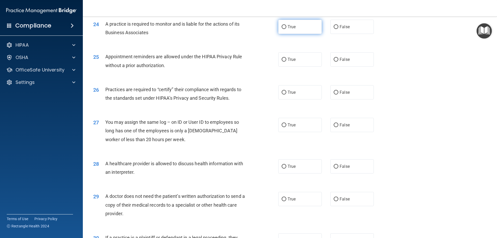
click at [289, 33] on label "True" at bounding box center [299, 27] width 43 height 14
click at [286, 29] on input "True" at bounding box center [283, 27] width 5 height 4
radio input "true"
click at [293, 58] on span "True" at bounding box center [291, 59] width 8 height 5
click at [286, 58] on input "True" at bounding box center [283, 60] width 5 height 4
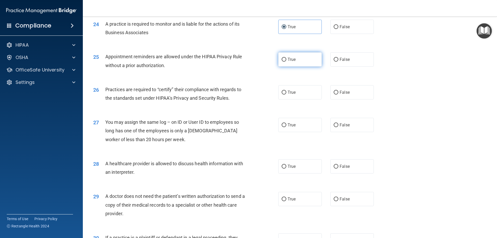
radio input "true"
click at [353, 91] on label "False" at bounding box center [351, 92] width 43 height 14
click at [338, 91] on input "False" at bounding box center [335, 93] width 5 height 4
radio input "true"
click at [345, 125] on span "False" at bounding box center [344, 124] width 10 height 5
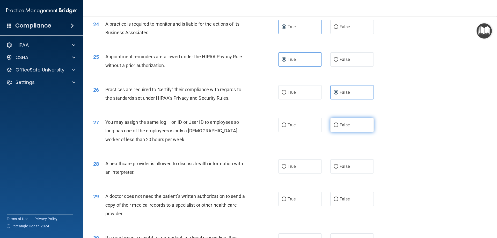
click at [338, 125] on input "False" at bounding box center [335, 125] width 5 height 4
radio input "true"
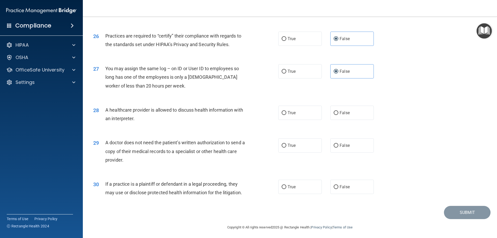
scroll to position [966, 0]
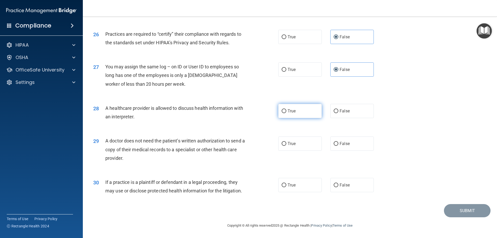
click at [287, 109] on span "True" at bounding box center [291, 110] width 8 height 5
click at [286, 109] on input "True" at bounding box center [283, 111] width 5 height 4
radio input "true"
click at [289, 146] on label "True" at bounding box center [299, 143] width 43 height 14
click at [286, 146] on input "True" at bounding box center [283, 144] width 5 height 4
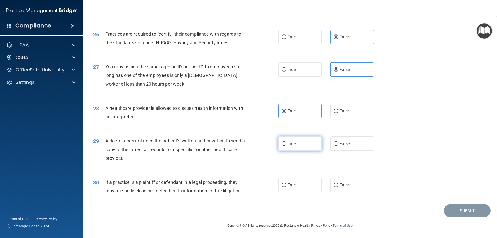
radio input "true"
click at [294, 183] on label "True" at bounding box center [299, 185] width 43 height 14
click at [286, 183] on input "True" at bounding box center [283, 185] width 5 height 4
radio input "true"
click at [456, 208] on button "Submit" at bounding box center [467, 210] width 47 height 13
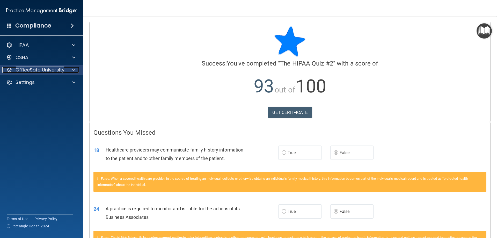
click at [74, 71] on span at bounding box center [73, 70] width 3 height 6
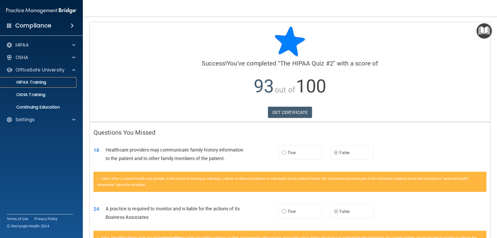
click at [51, 83] on div "HIPAA Training" at bounding box center [38, 82] width 71 height 5
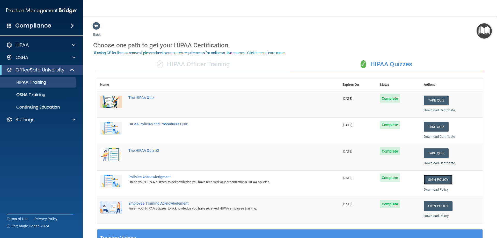
click at [437, 179] on link "Sign Policy" at bounding box center [437, 180] width 29 height 10
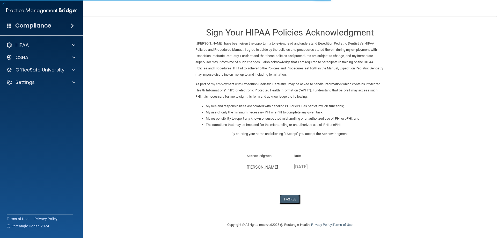
click at [287, 202] on button "I Agree" at bounding box center [289, 199] width 21 height 10
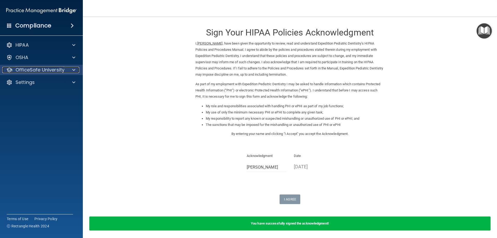
click at [73, 70] on span at bounding box center [73, 70] width 3 height 6
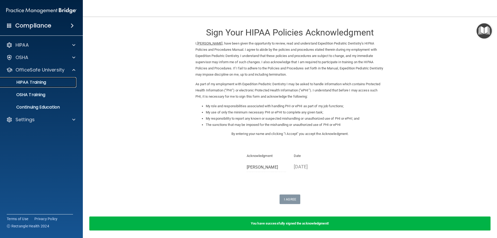
click at [57, 81] on div "HIPAA Training" at bounding box center [38, 82] width 71 height 5
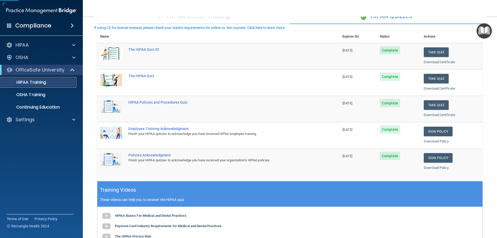
scroll to position [52, 0]
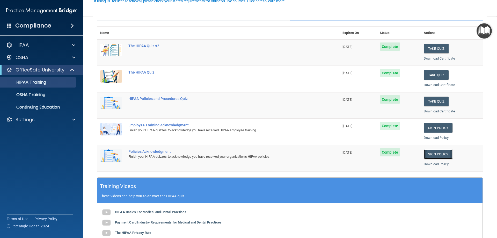
click at [436, 153] on link "Sign Policy" at bounding box center [437, 154] width 29 height 10
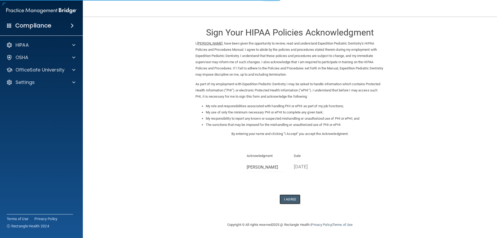
click at [295, 200] on button "I Agree" at bounding box center [289, 199] width 21 height 10
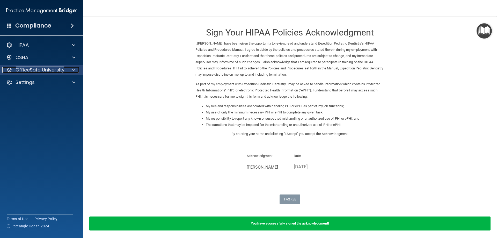
click at [72, 72] on span at bounding box center [73, 70] width 3 height 6
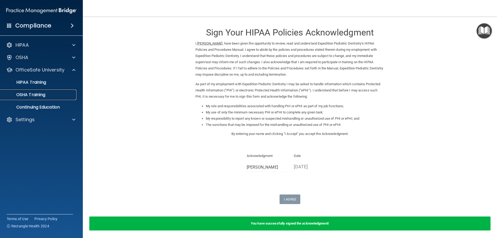
click at [50, 91] on link "OSHA Training" at bounding box center [35, 94] width 81 height 10
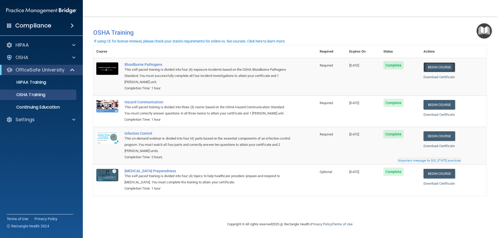
click at [444, 67] on link "Begin Course" at bounding box center [439, 67] width 32 height 10
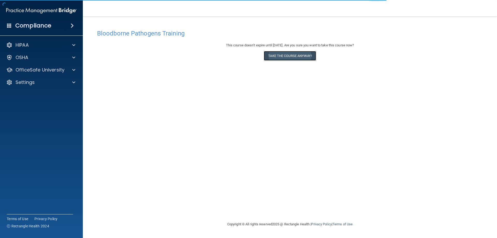
click at [291, 57] on button "Take the course anyway!" at bounding box center [290, 56] width 52 height 10
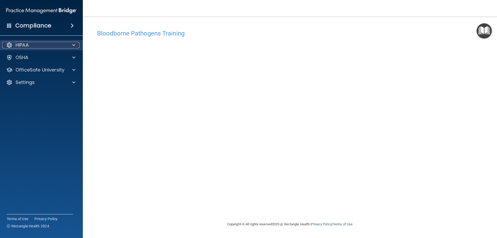
click at [77, 47] on div at bounding box center [72, 45] width 13 height 6
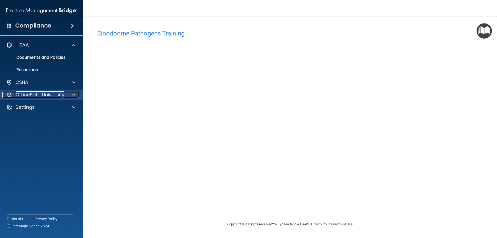
click at [72, 97] on div at bounding box center [72, 95] width 13 height 6
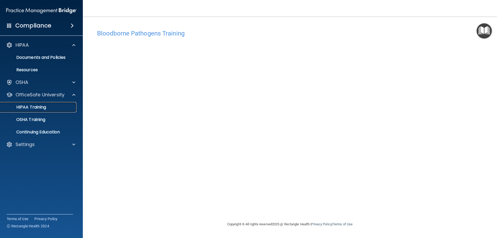
click at [50, 107] on div "HIPAA Training" at bounding box center [38, 106] width 71 height 5
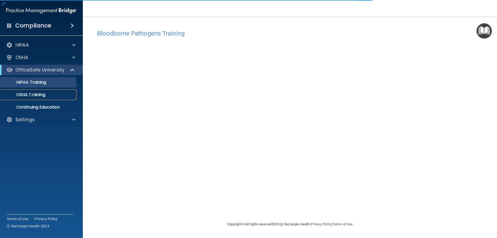
click at [49, 96] on div "OSHA Training" at bounding box center [38, 94] width 71 height 5
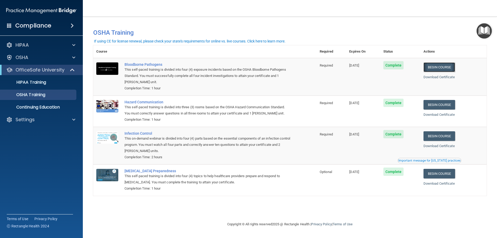
click at [444, 68] on link "Begin Course" at bounding box center [439, 67] width 32 height 10
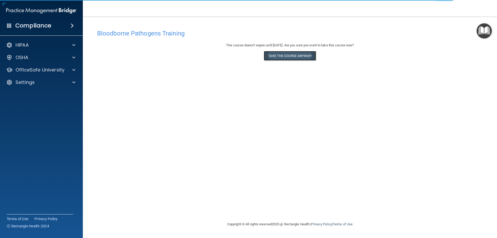
click at [289, 54] on button "Take the course anyway!" at bounding box center [290, 56] width 52 height 10
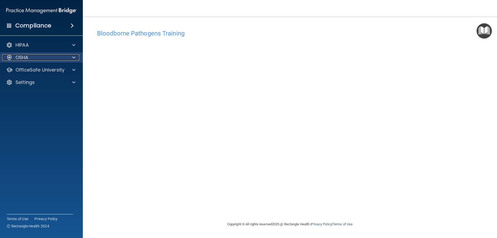
click at [72, 60] on div at bounding box center [72, 57] width 13 height 6
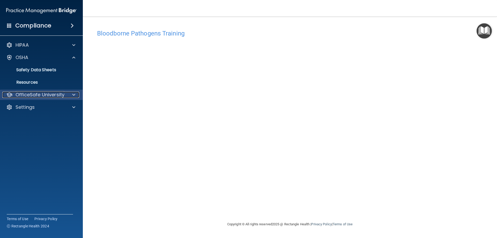
click at [71, 94] on div at bounding box center [72, 95] width 13 height 6
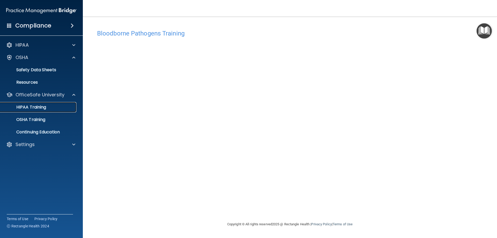
click at [47, 106] on div "HIPAA Training" at bounding box center [38, 106] width 71 height 5
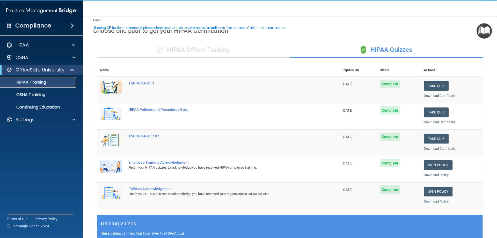
scroll to position [26, 0]
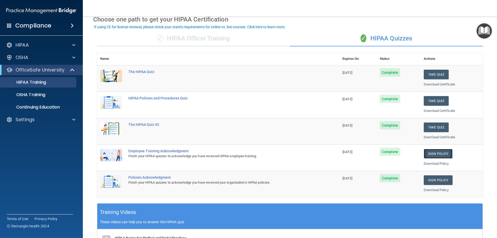
click at [445, 153] on link "Sign Policy" at bounding box center [437, 154] width 29 height 10
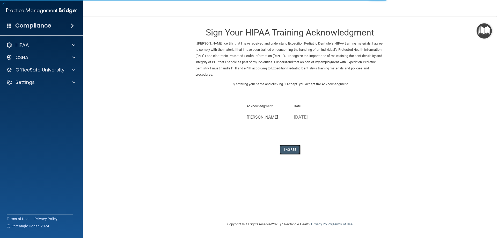
click at [291, 152] on button "I Agree" at bounding box center [289, 150] width 21 height 10
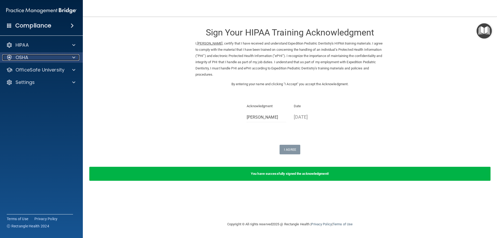
click at [74, 59] on span at bounding box center [73, 57] width 3 height 6
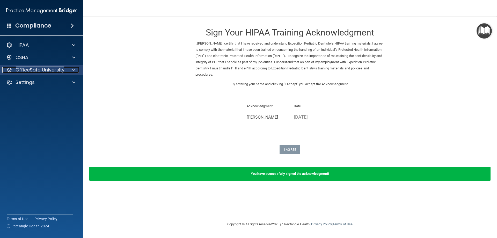
click at [72, 72] on div at bounding box center [72, 70] width 13 height 6
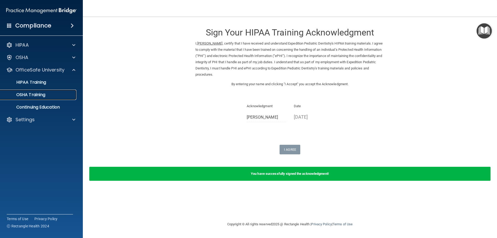
click at [41, 93] on p "OSHA Training" at bounding box center [24, 94] width 42 height 5
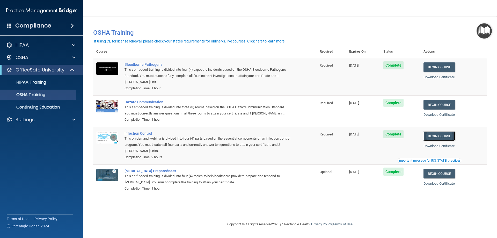
click at [442, 137] on link "Begin Course" at bounding box center [439, 136] width 32 height 10
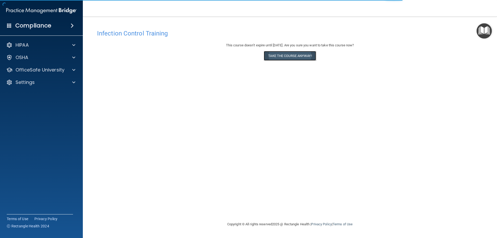
click at [277, 57] on button "Take the course anyway!" at bounding box center [290, 56] width 52 height 10
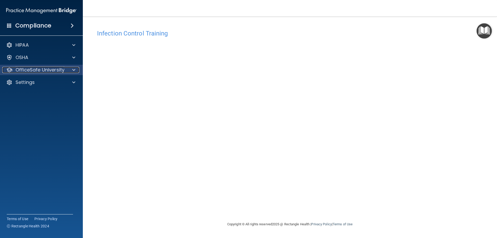
click at [77, 68] on div at bounding box center [72, 70] width 13 height 6
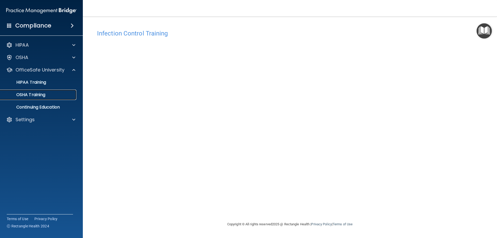
click at [59, 97] on div "OSHA Training" at bounding box center [38, 94] width 71 height 5
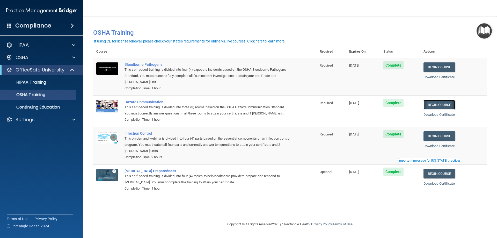
click at [451, 105] on link "Begin Course" at bounding box center [439, 105] width 32 height 10
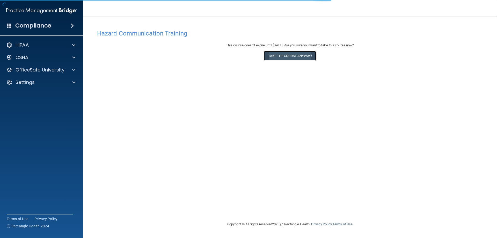
click at [311, 55] on button "Take the course anyway!" at bounding box center [290, 56] width 52 height 10
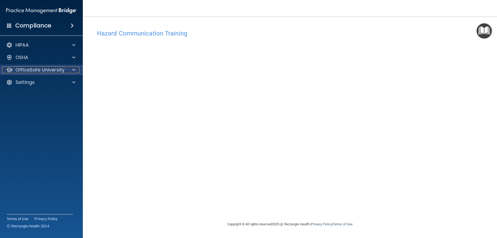
click at [70, 70] on div at bounding box center [72, 70] width 13 height 6
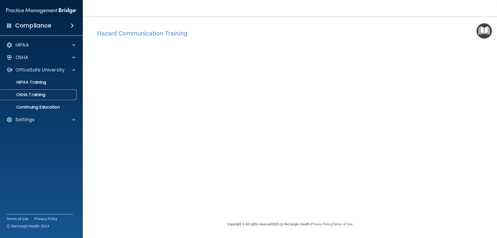
click at [59, 94] on div "OSHA Training" at bounding box center [38, 94] width 71 height 5
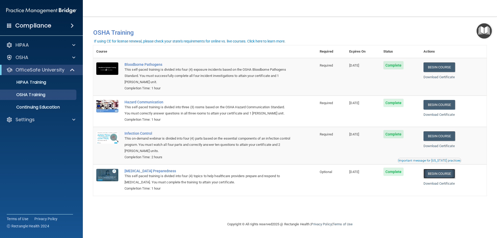
click at [443, 176] on link "Begin Course" at bounding box center [439, 174] width 32 height 10
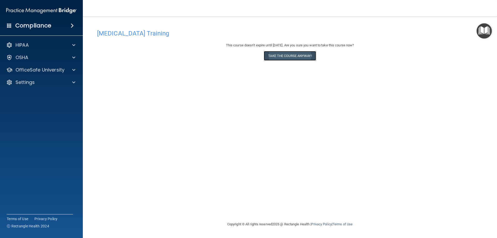
click at [290, 53] on button "Take the course anyway!" at bounding box center [290, 56] width 52 height 10
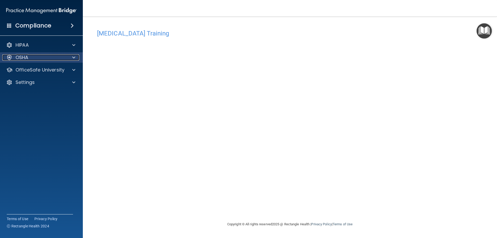
click at [77, 57] on div at bounding box center [72, 57] width 13 height 6
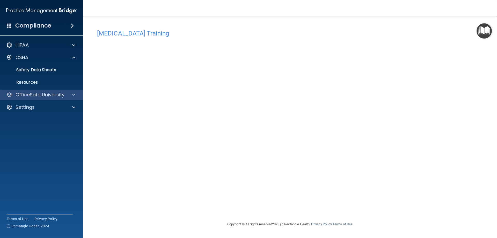
click at [71, 98] on div "OfficeSafe University" at bounding box center [41, 94] width 83 height 10
drag, startPoint x: 73, startPoint y: 92, endPoint x: 64, endPoint y: 98, distance: 10.4
click at [73, 92] on span at bounding box center [73, 95] width 3 height 6
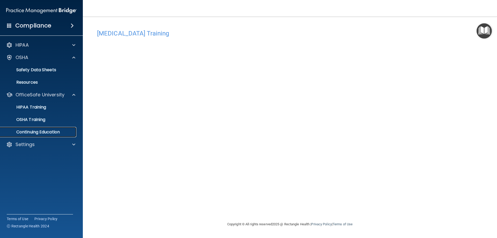
click at [50, 134] on p "Continuing Education" at bounding box center [38, 131] width 71 height 5
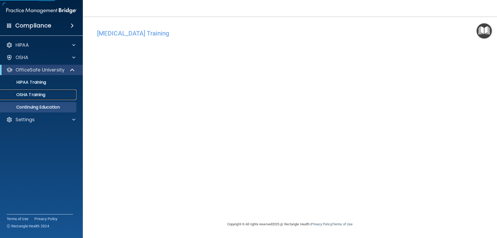
click at [50, 96] on div "OSHA Training" at bounding box center [38, 94] width 71 height 5
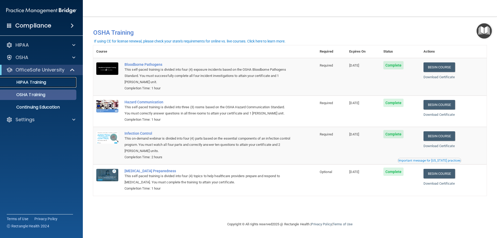
drag, startPoint x: 52, startPoint y: 82, endPoint x: 66, endPoint y: 91, distance: 16.1
click at [52, 82] on div "HIPAA Training" at bounding box center [38, 82] width 71 height 5
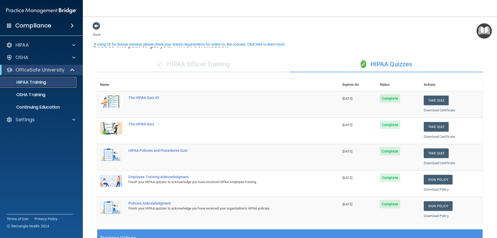
scroll to position [26, 0]
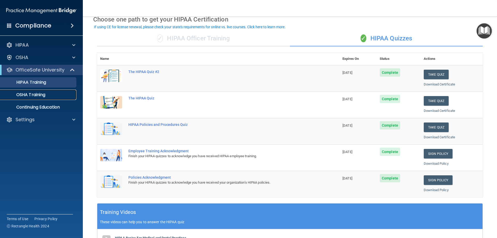
click at [48, 96] on div "OSHA Training" at bounding box center [38, 94] width 71 height 5
